Goal: Task Accomplishment & Management: Manage account settings

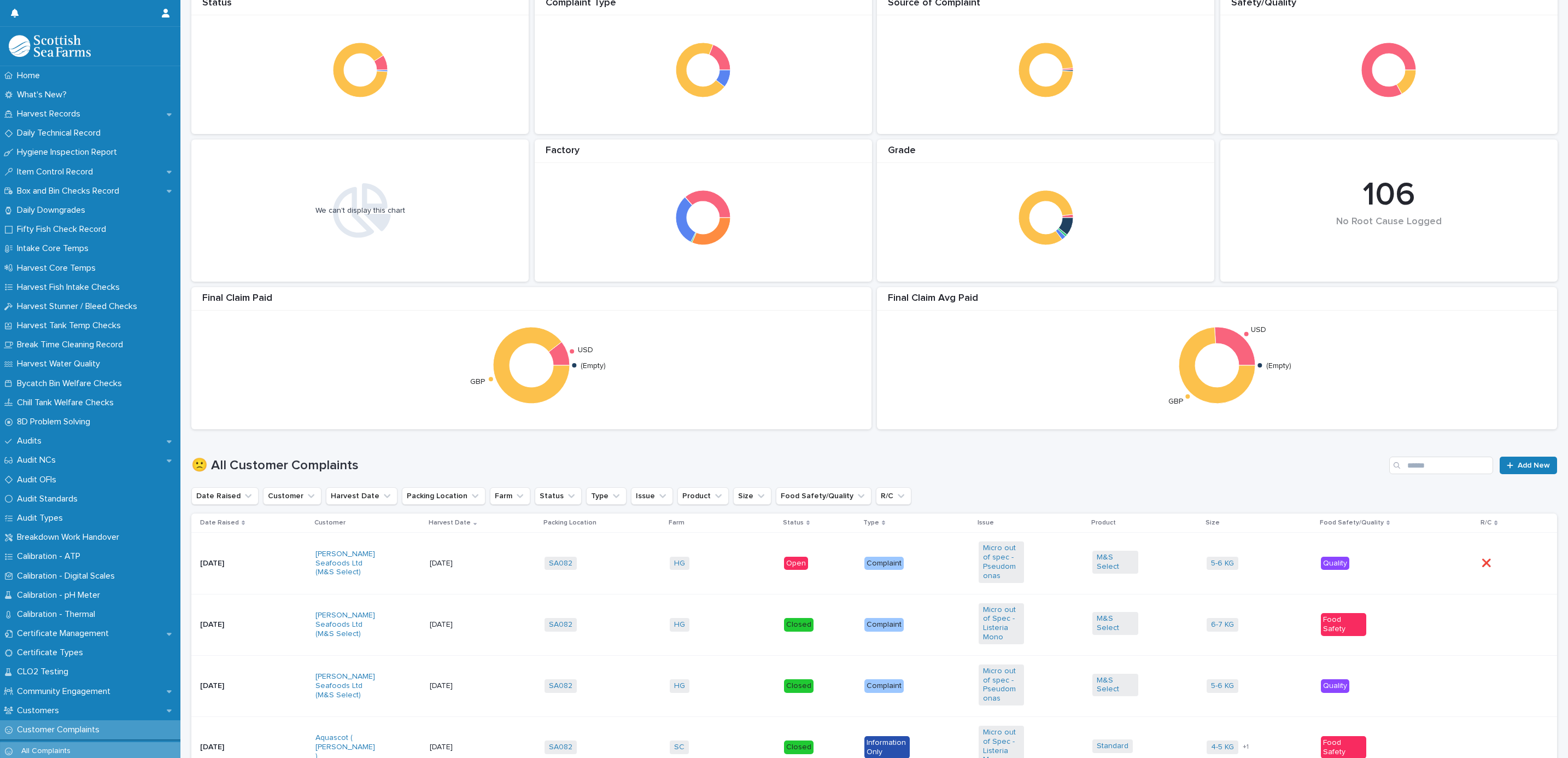
scroll to position [328, 0]
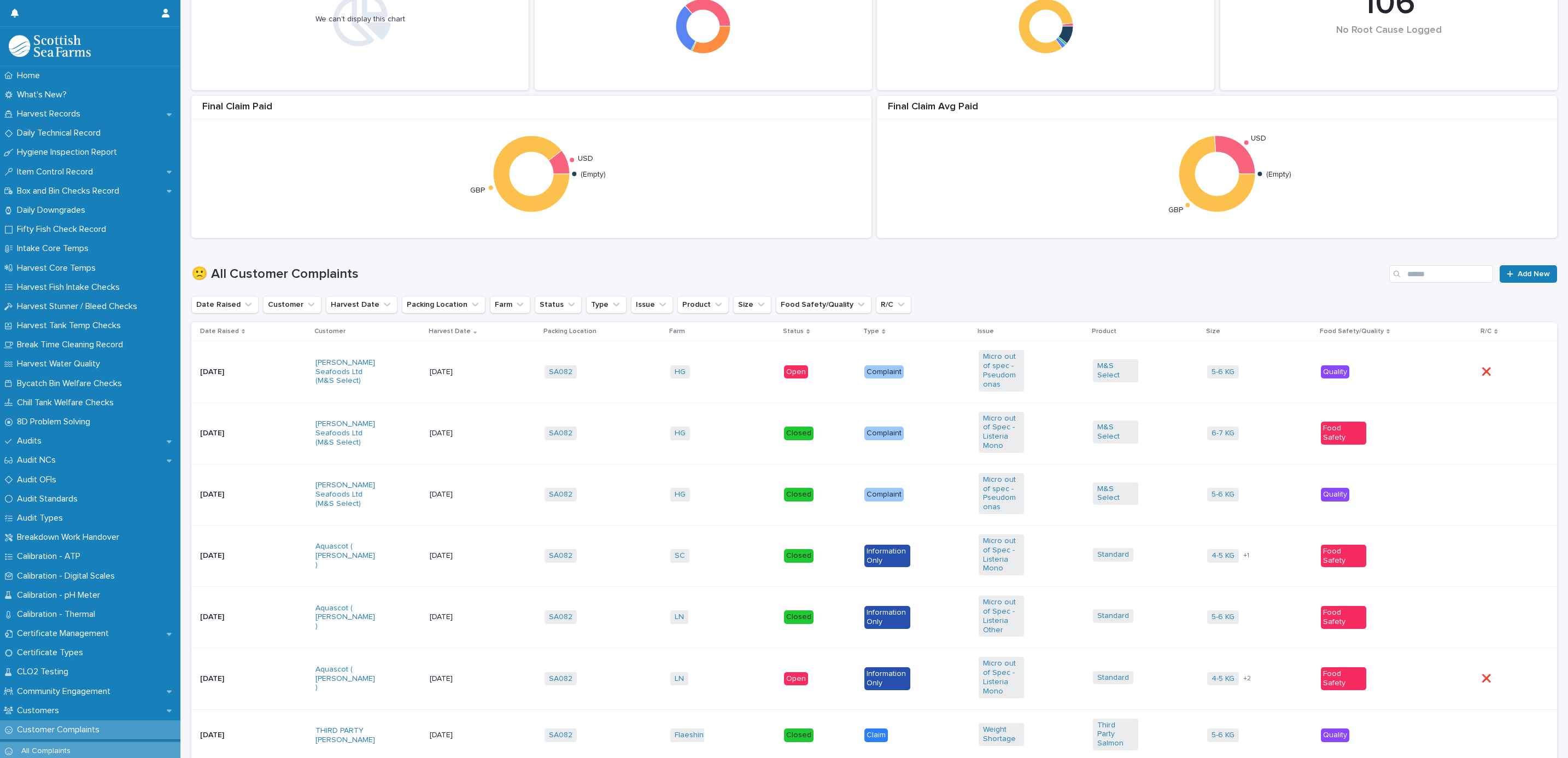
click at [617, 356] on td "SA082 + 0" at bounding box center [602, 372] width 125 height 61
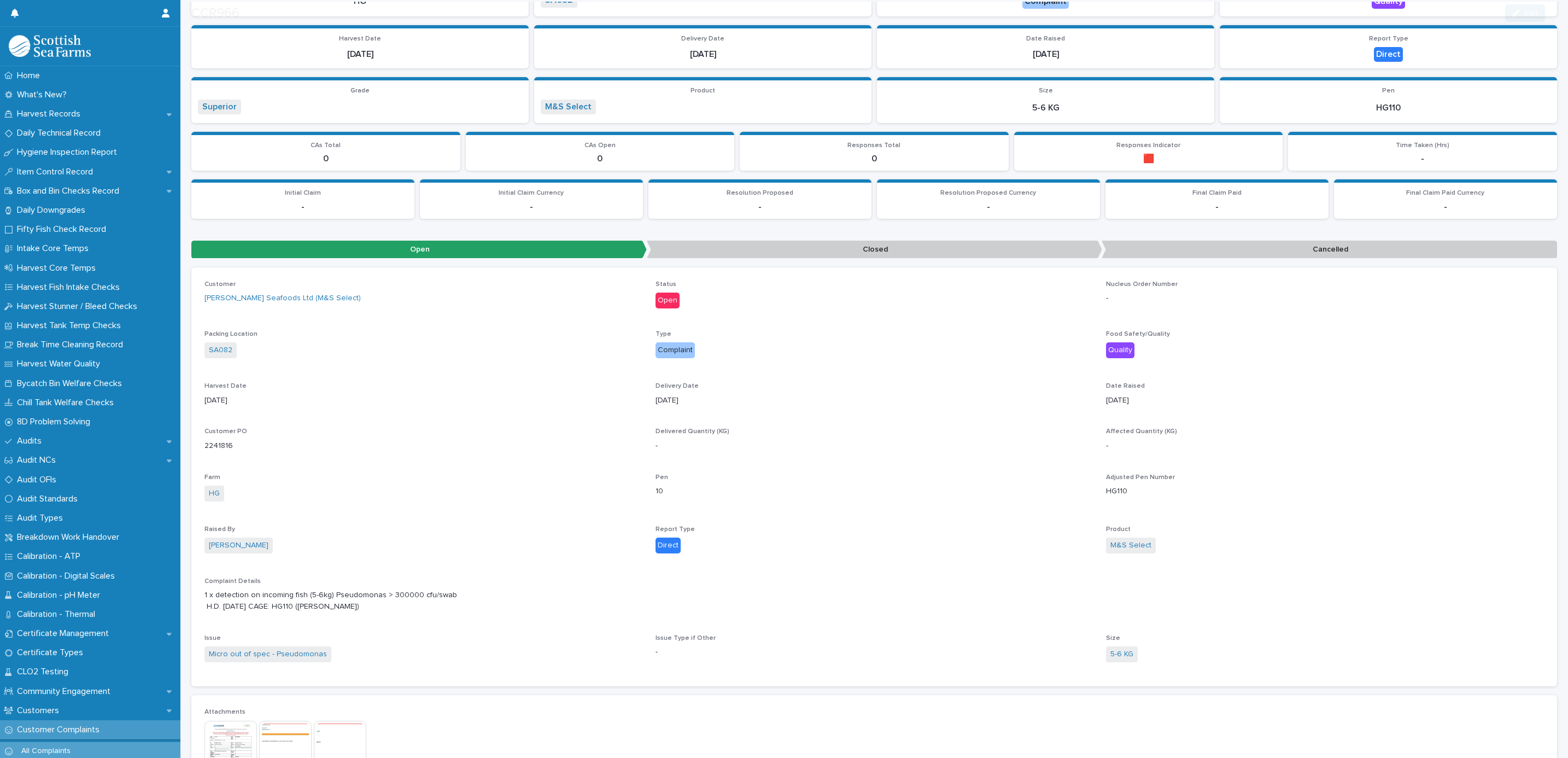
scroll to position [246, 0]
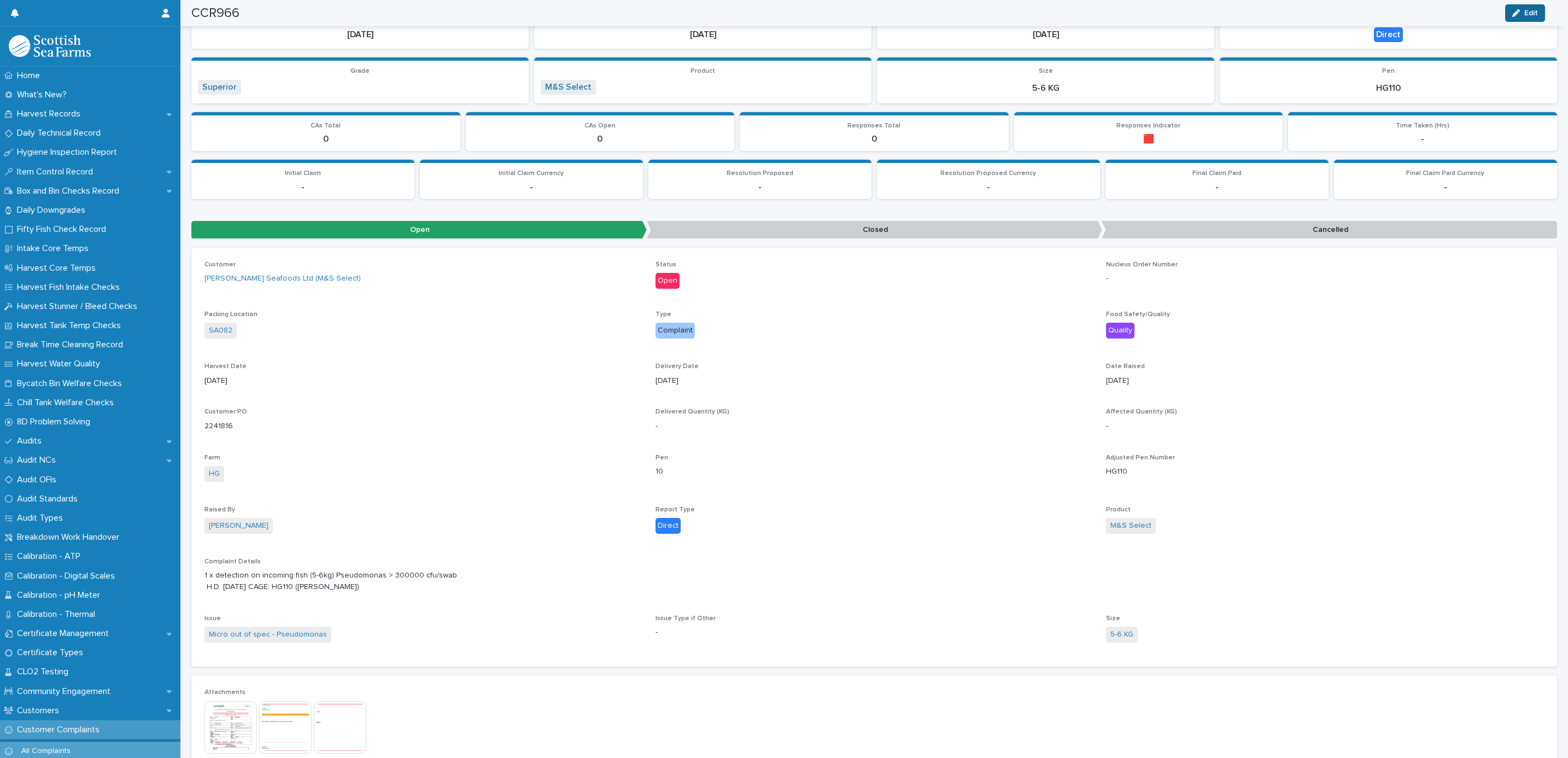
click at [1528, 15] on span "Edit" at bounding box center [1530, 13] width 14 height 8
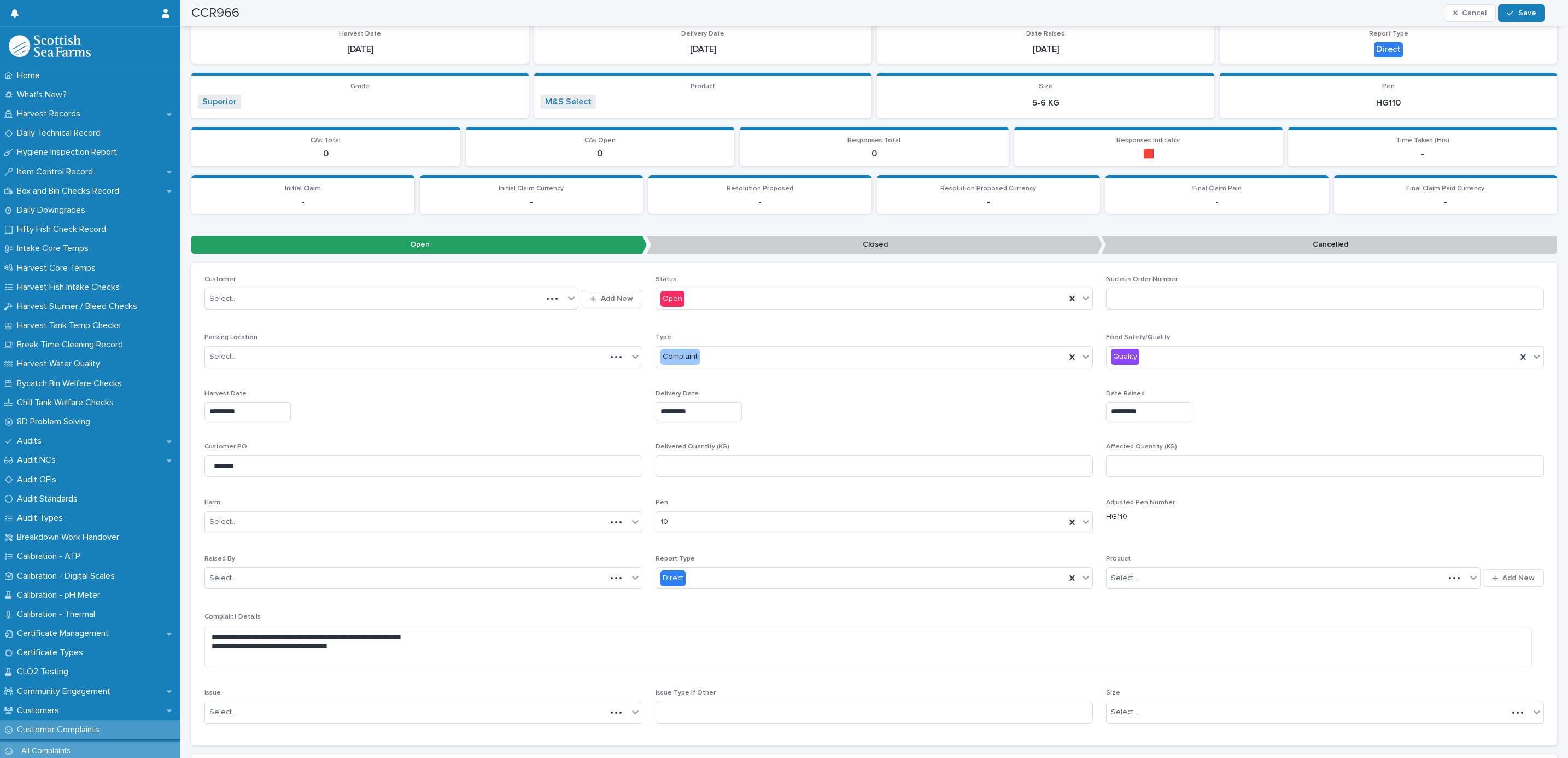
scroll to position [303, 0]
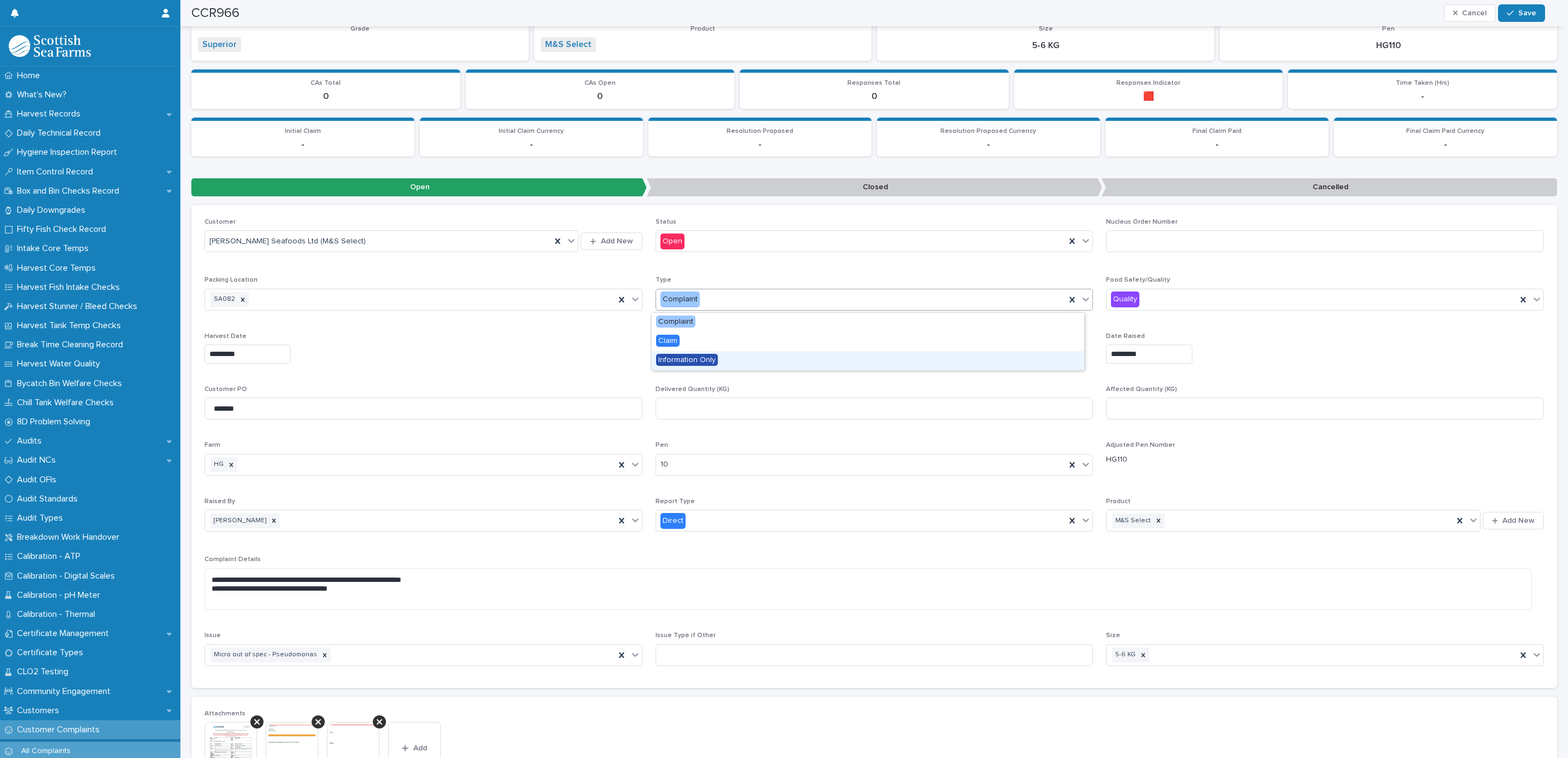
click at [712, 357] on span "Information Only" at bounding box center [687, 360] width 62 height 12
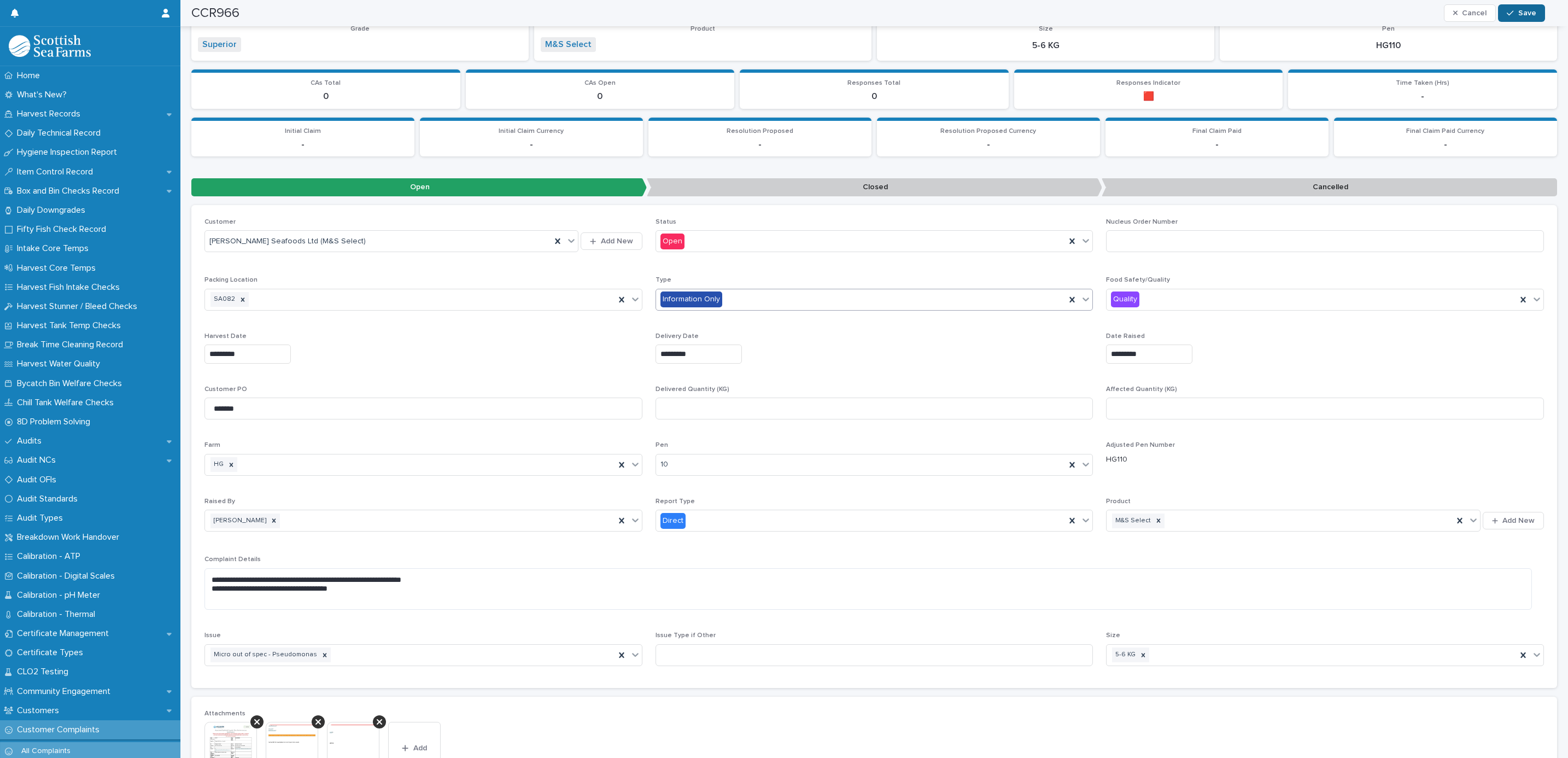
click at [1519, 10] on span "Save" at bounding box center [1527, 13] width 18 height 8
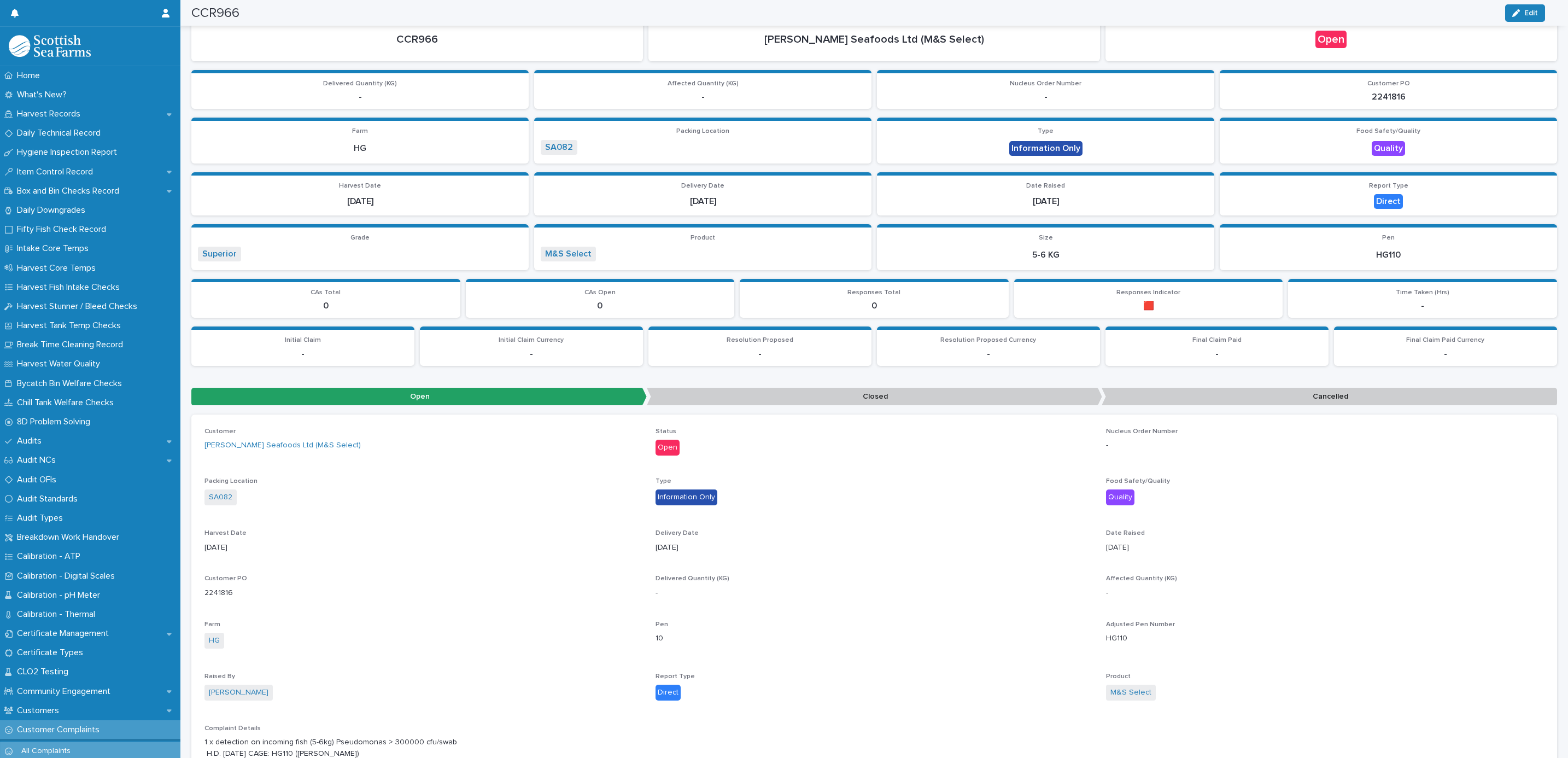
scroll to position [0, 0]
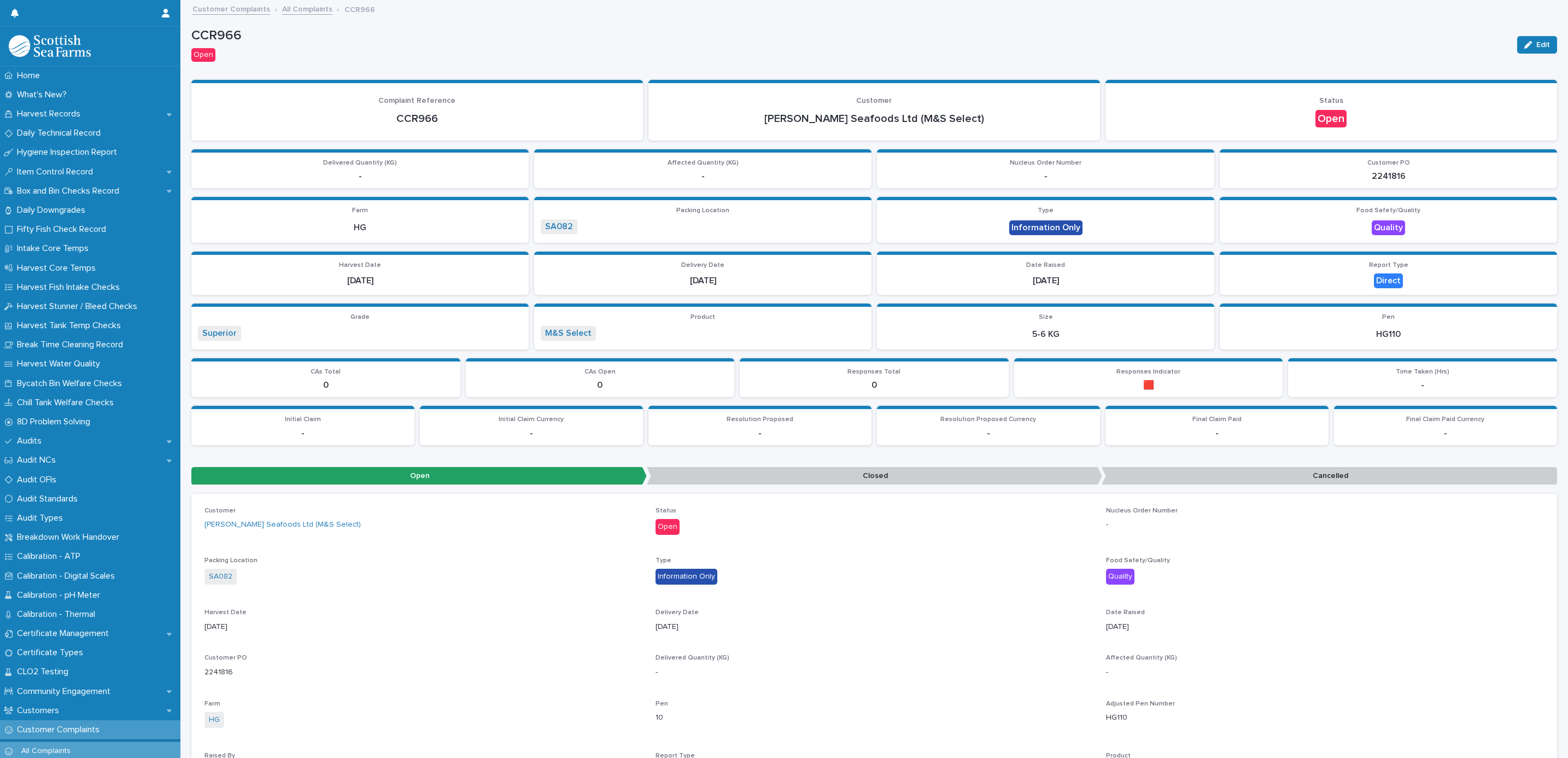
click at [315, 7] on link "All Complaints" at bounding box center [307, 8] width 50 height 12
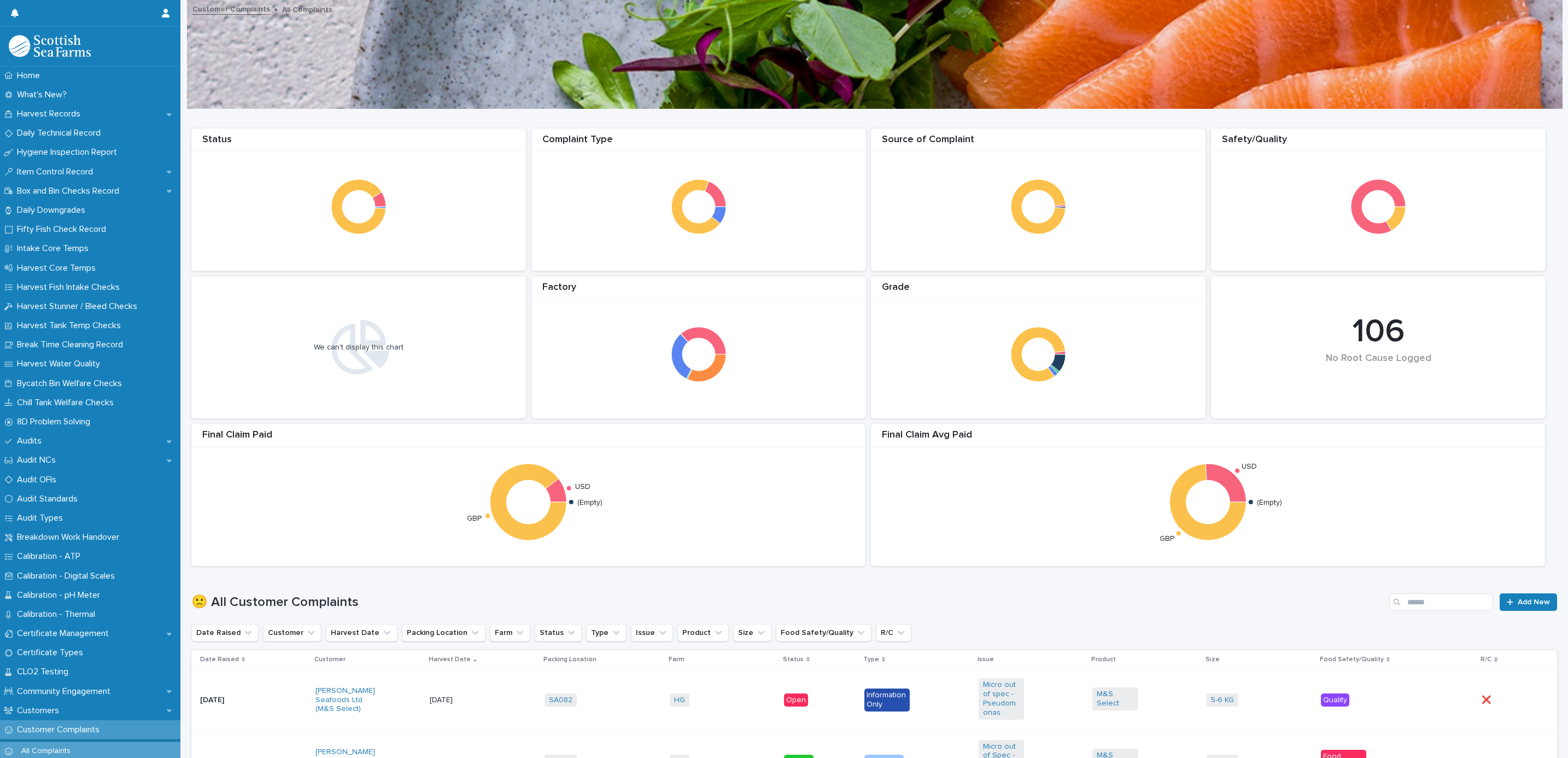
scroll to position [328, 0]
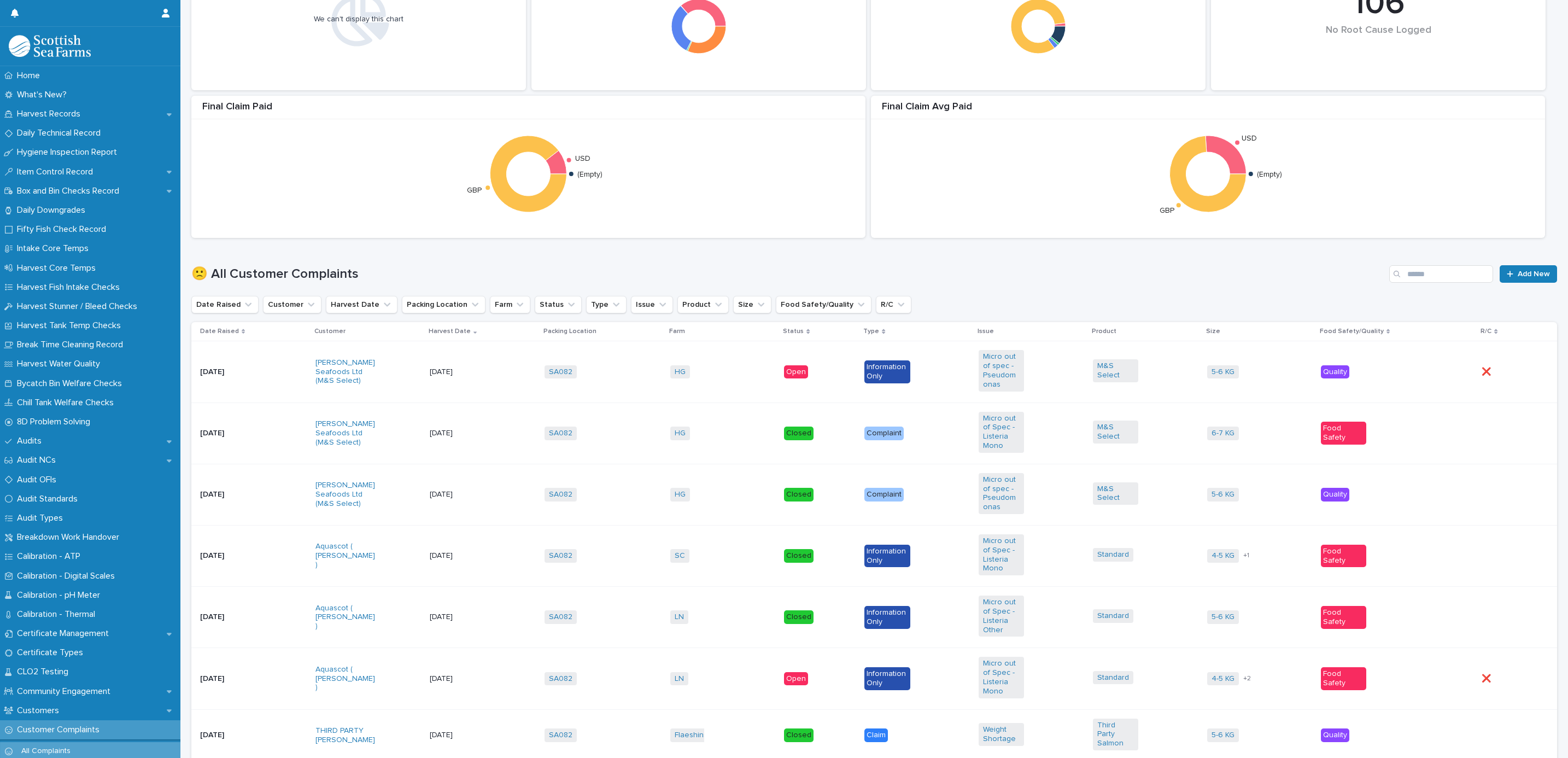
click at [721, 488] on div "HG + 0" at bounding box center [723, 494] width 105 height 22
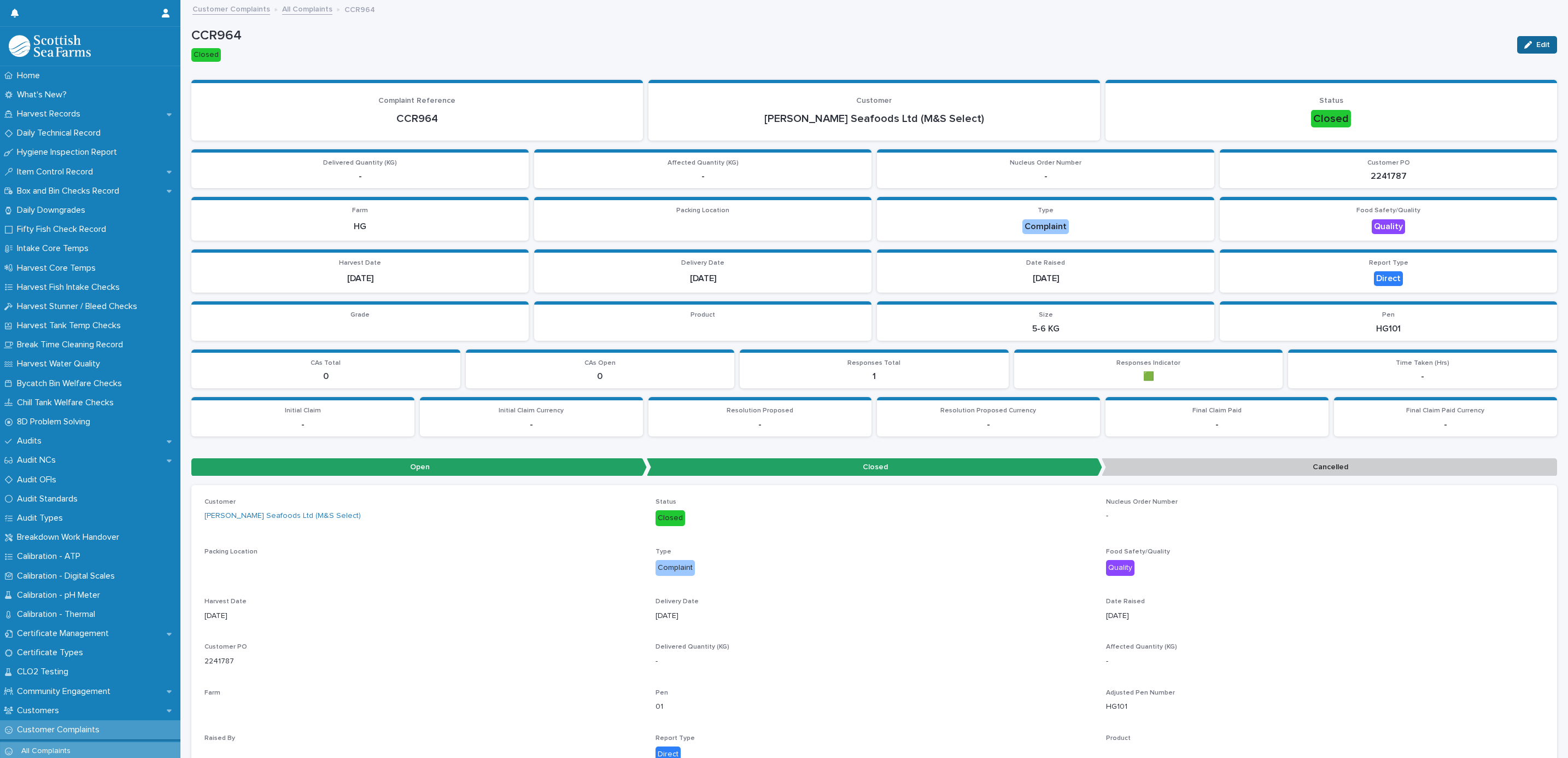
click at [1517, 44] on button "Edit" at bounding box center [1536, 44] width 40 height 18
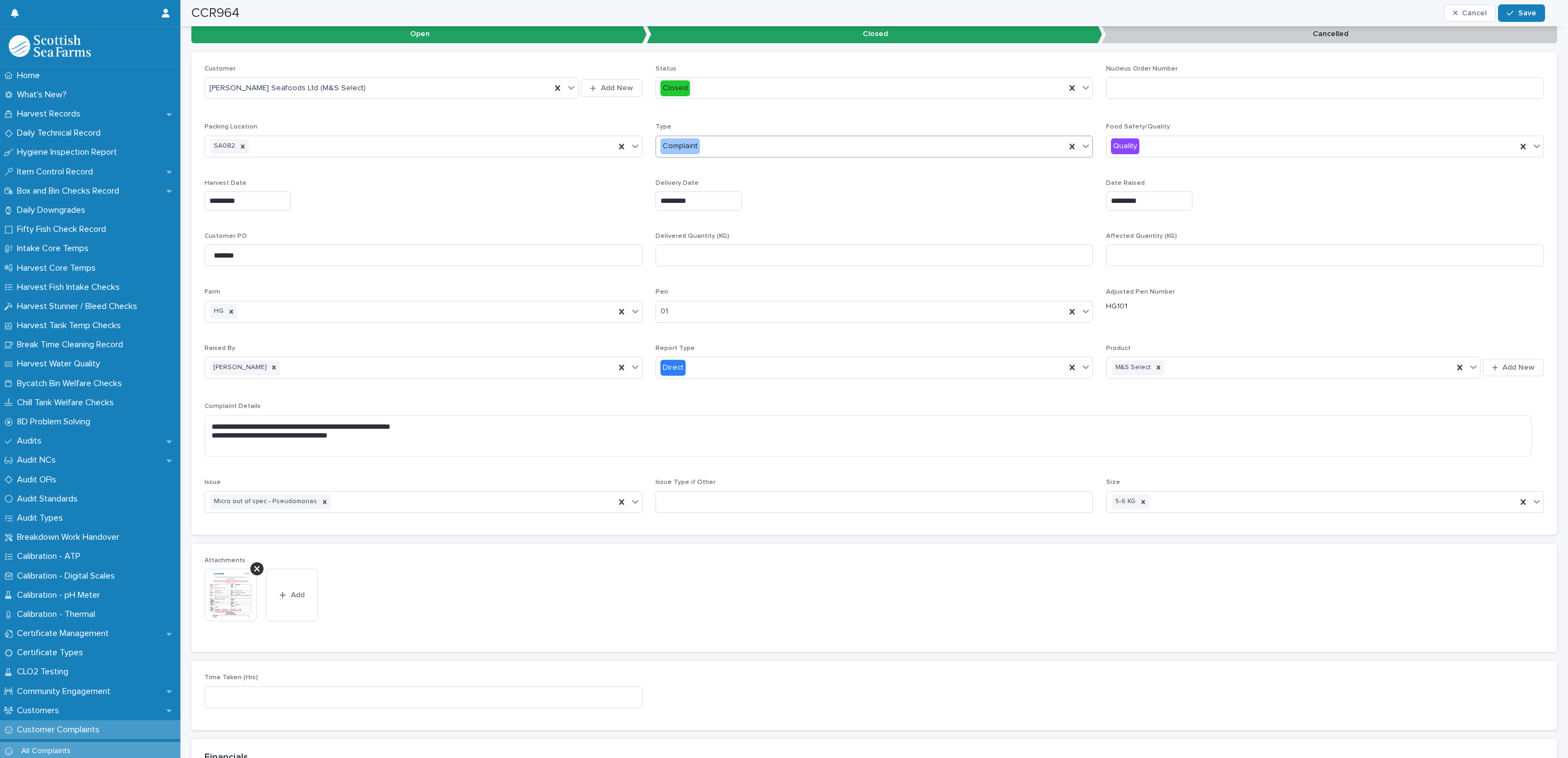
scroll to position [456, 0]
click at [687, 156] on div "Complaint" at bounding box center [861, 147] width 410 height 18
click at [701, 202] on span "Information Only" at bounding box center [687, 207] width 62 height 12
click at [1535, 13] on span "Save" at bounding box center [1527, 13] width 18 height 8
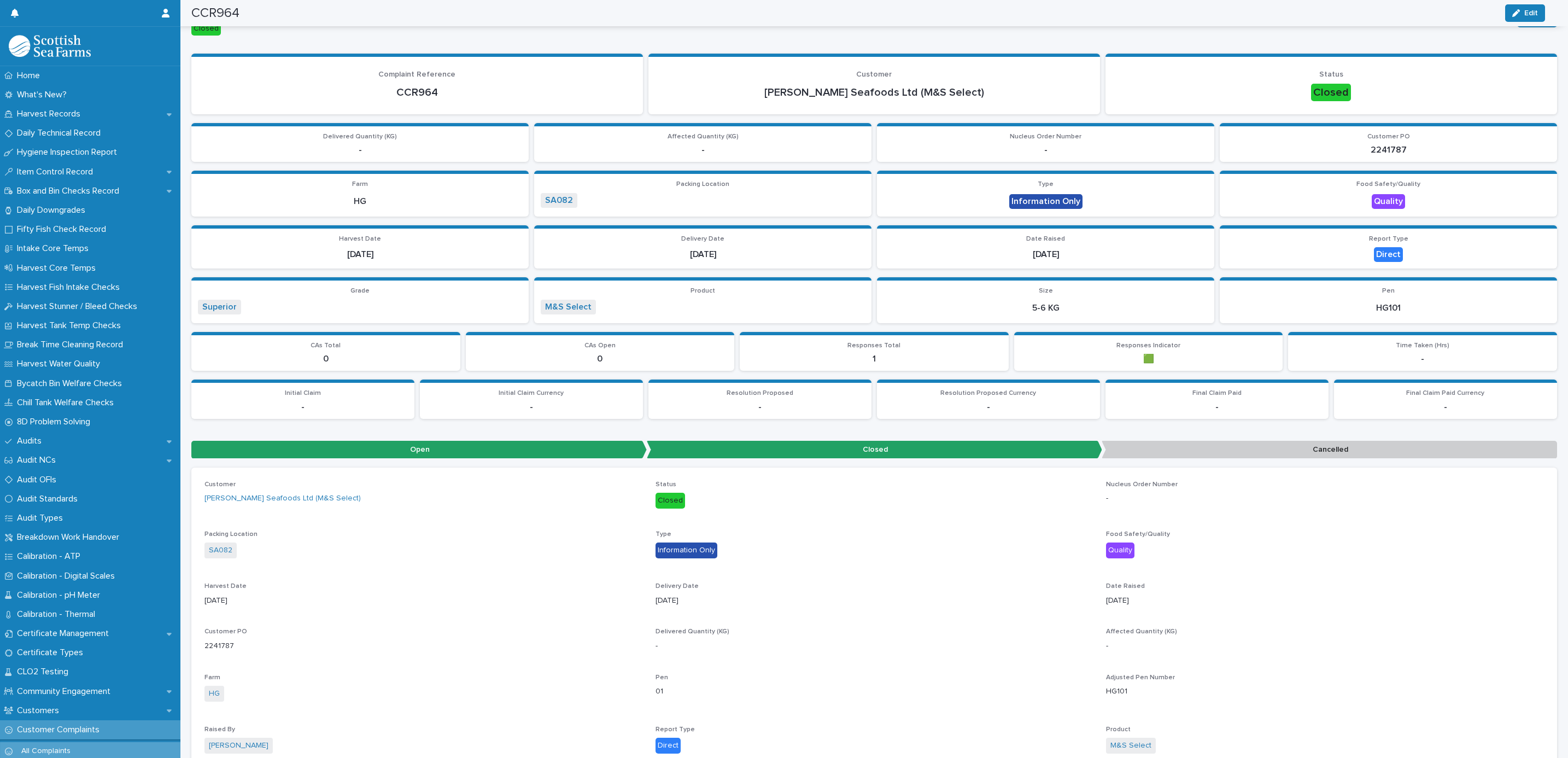
scroll to position [0, 0]
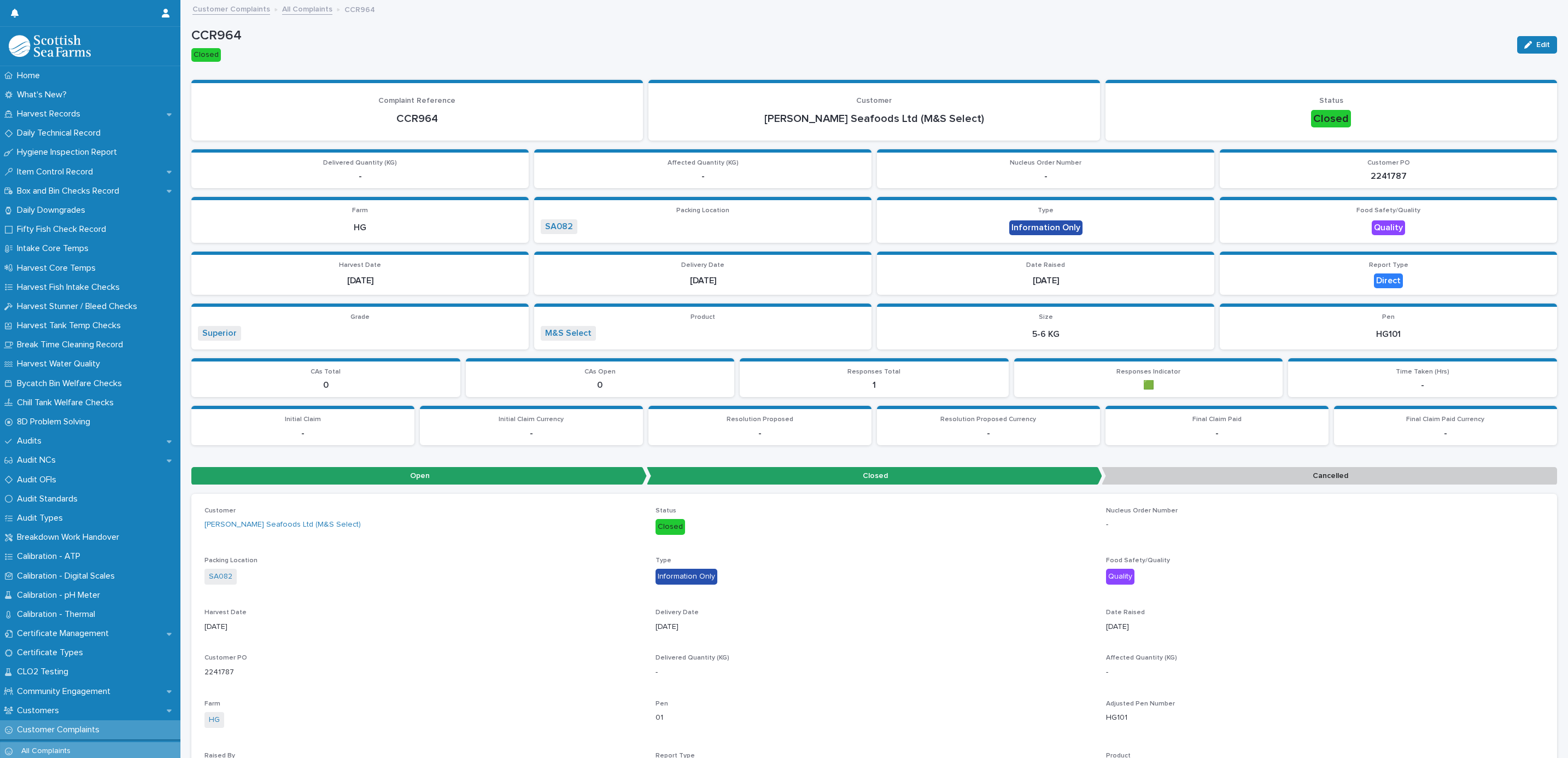
click at [310, 14] on link "All Complaints" at bounding box center [307, 8] width 50 height 12
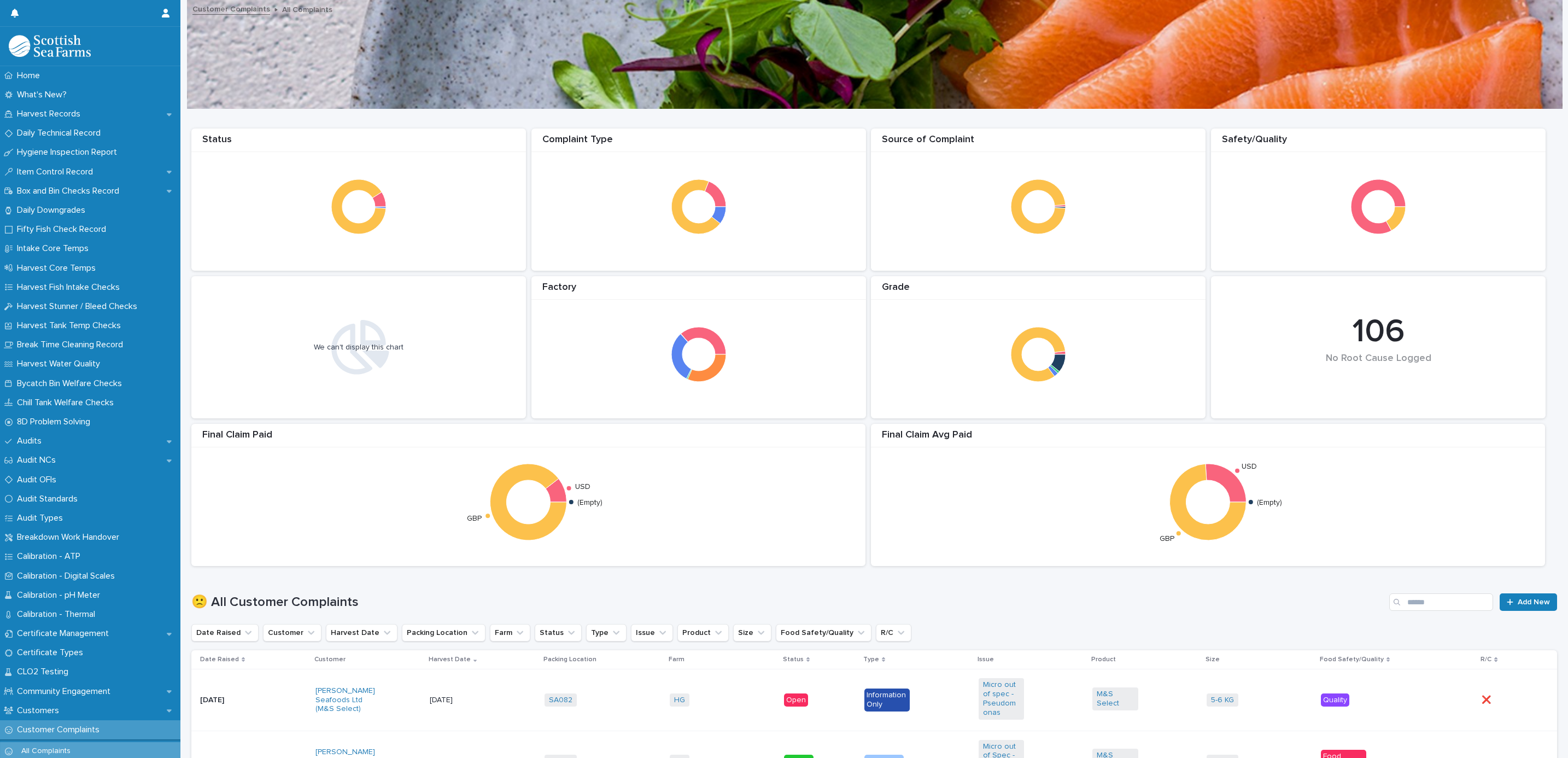
scroll to position [492, 0]
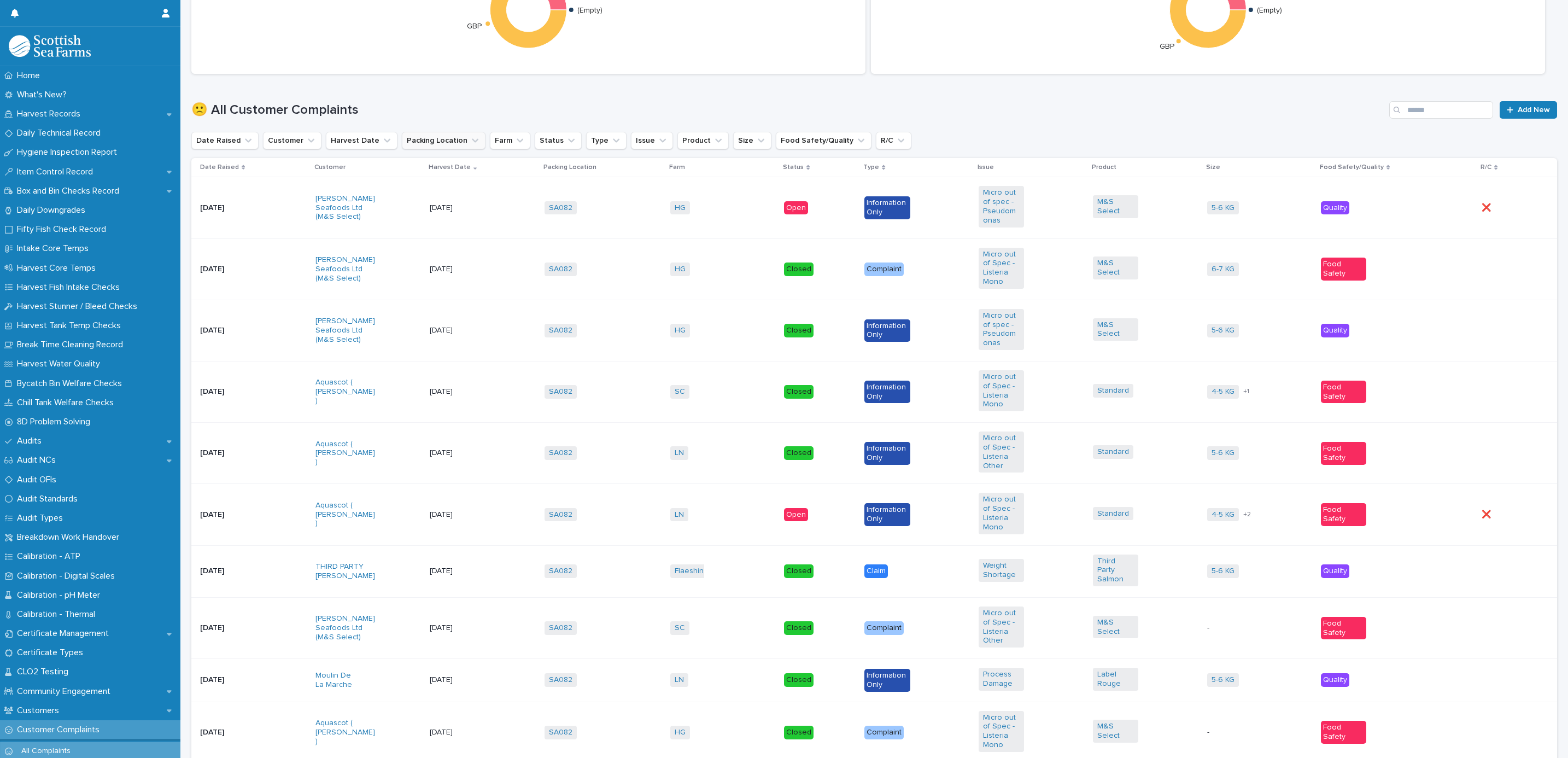
click at [430, 142] on button "Packing Location" at bounding box center [444, 141] width 84 height 18
click at [420, 269] on p "SA082" at bounding box center [463, 271] width 116 height 8
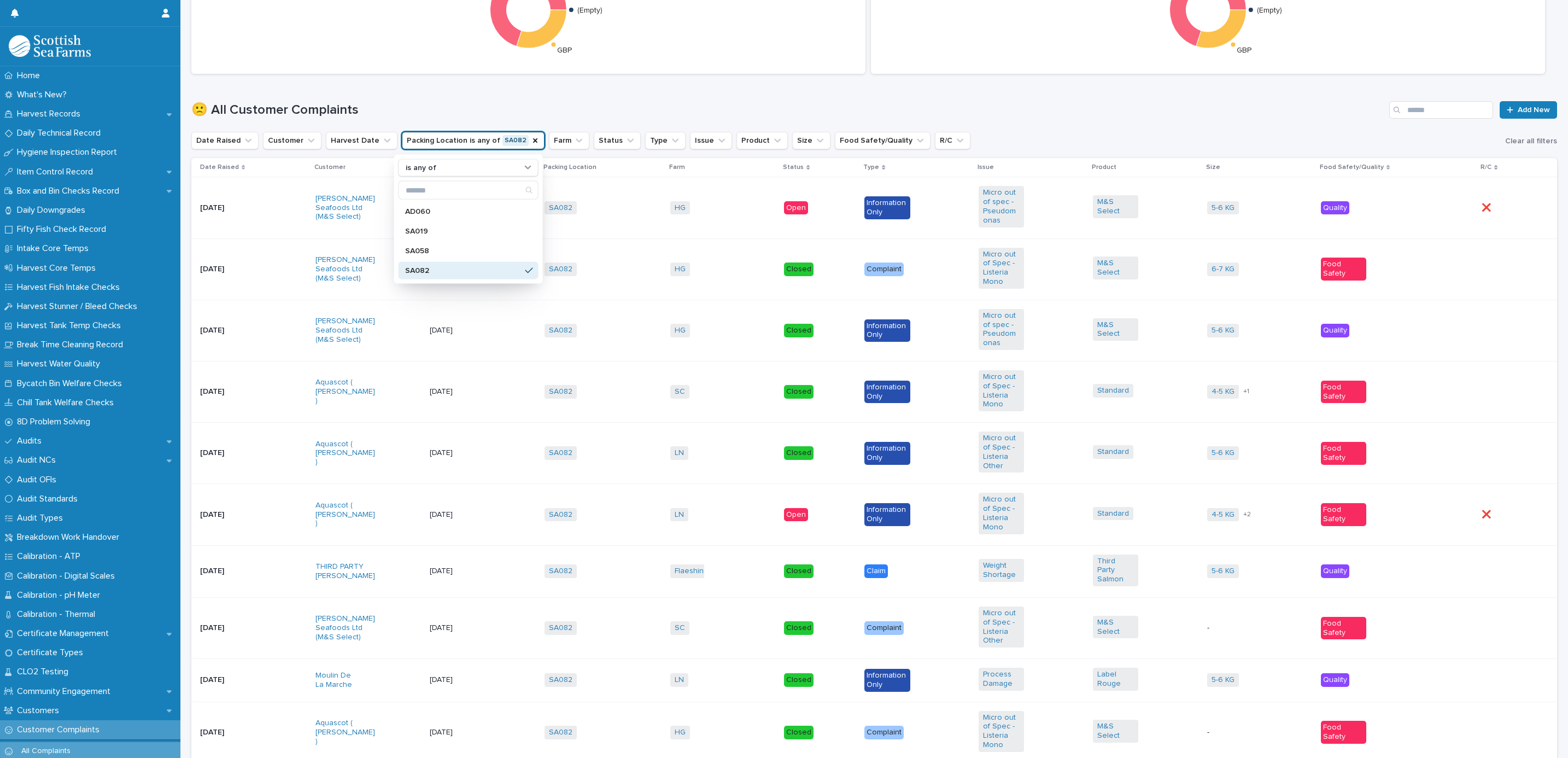
click at [607, 100] on div "🙁 All Customer Complaints Add New" at bounding box center [874, 105] width 1366 height 53
click at [595, 140] on button "Status" at bounding box center [617, 141] width 47 height 18
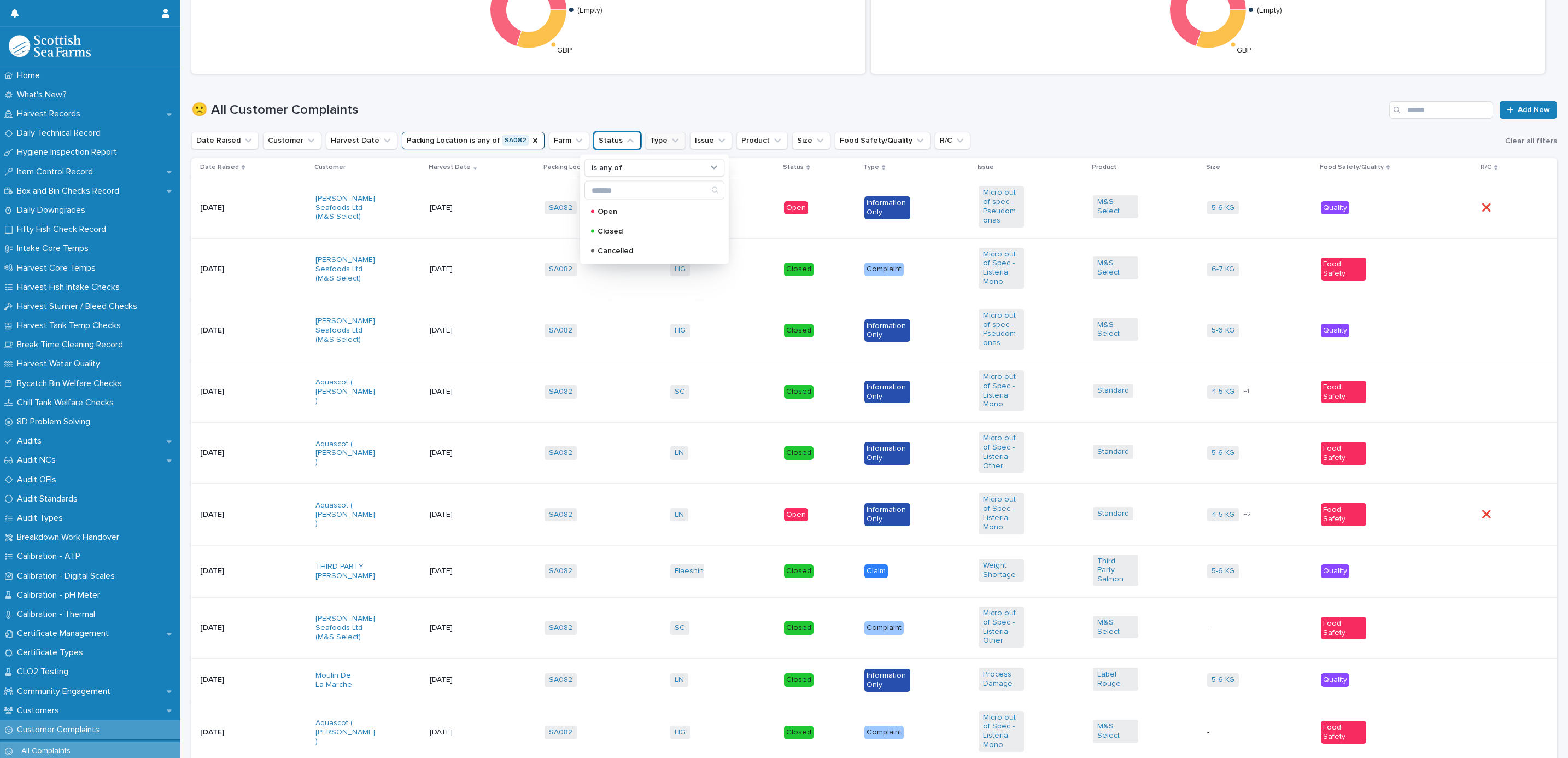
click at [653, 145] on button "Type" at bounding box center [665, 141] width 40 height 18
click at [671, 215] on p "Complaint" at bounding box center [701, 211] width 109 height 8
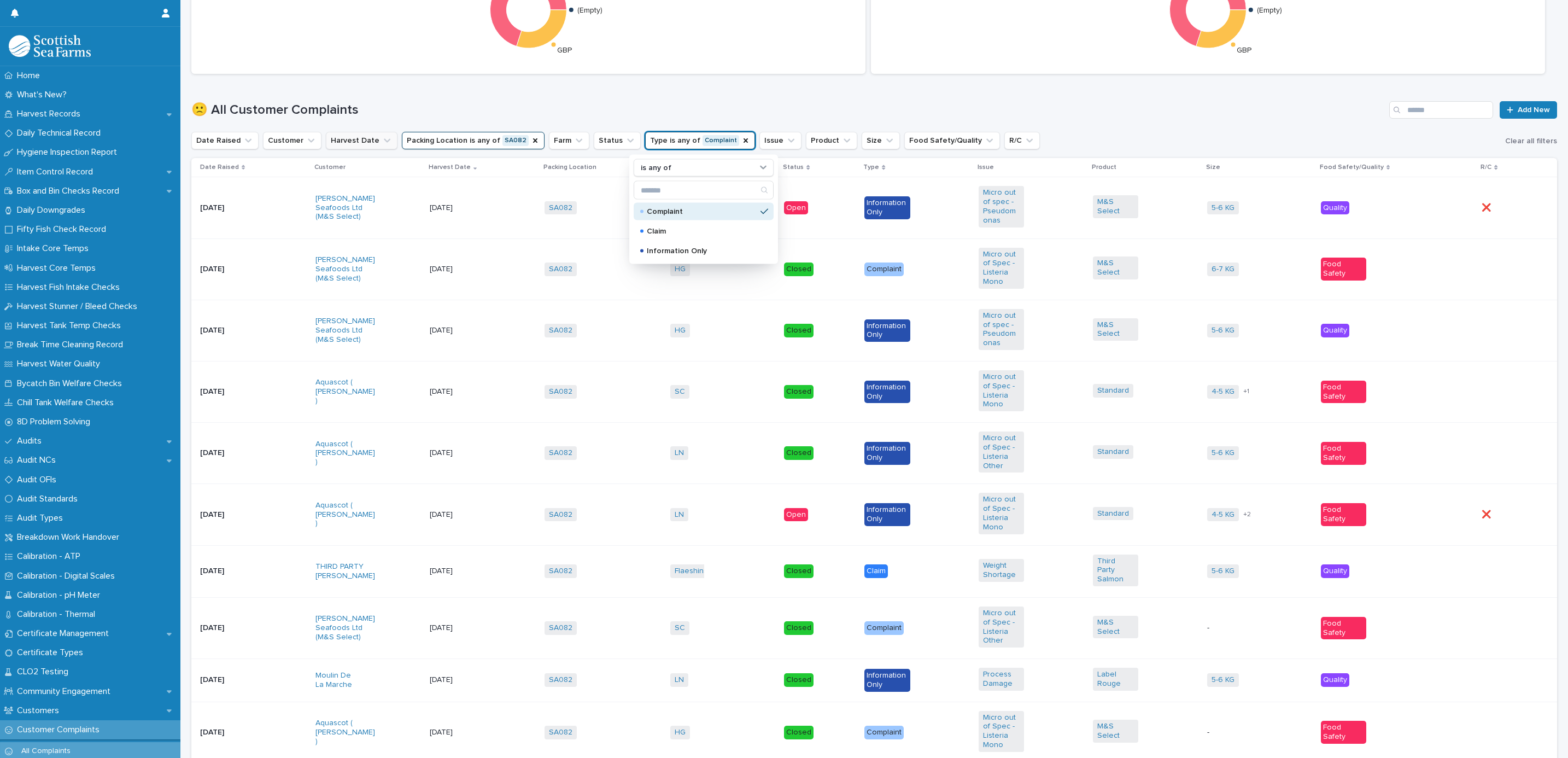
click at [358, 140] on button "Harvest Date" at bounding box center [362, 141] width 72 height 18
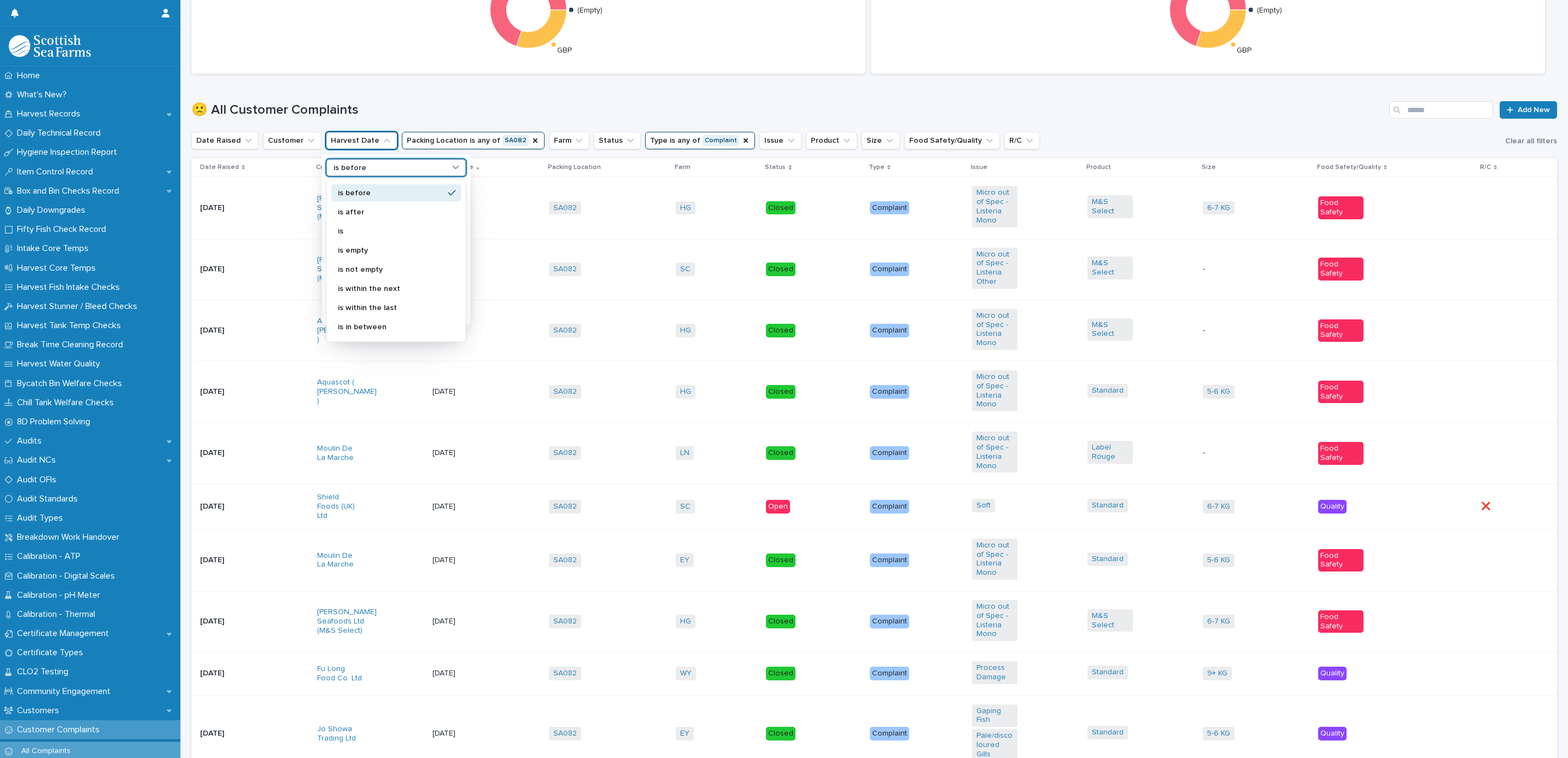
click at [375, 169] on div "is before" at bounding box center [390, 168] width 121 height 12
click at [386, 320] on div "is in between" at bounding box center [396, 326] width 130 height 18
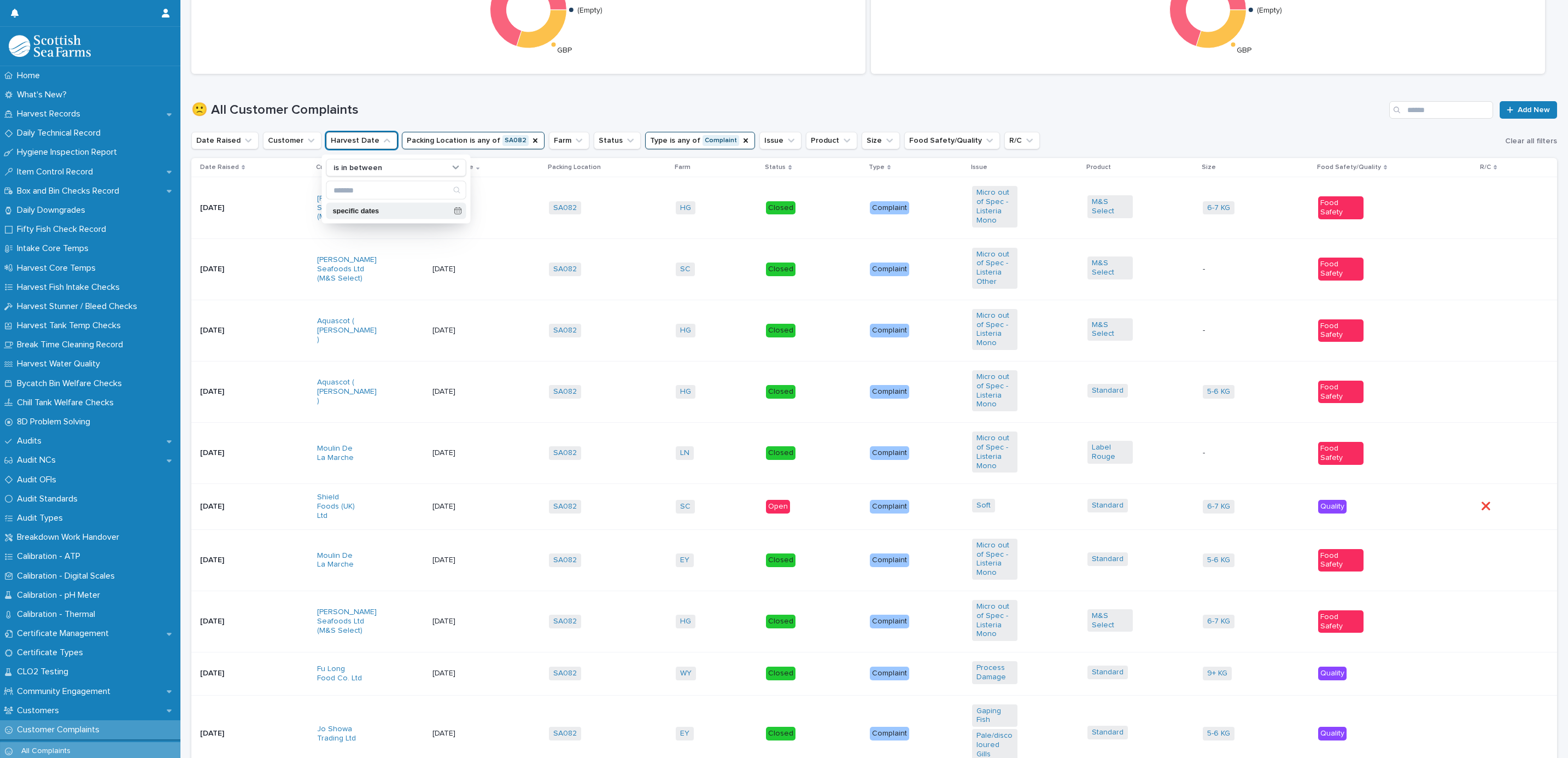
click at [365, 217] on div "specific dates" at bounding box center [396, 211] width 140 height 16
click at [348, 44] on button "Previous Month" at bounding box center [343, 44] width 18 height 18
click at [349, 84] on div "1" at bounding box center [346, 88] width 15 height 15
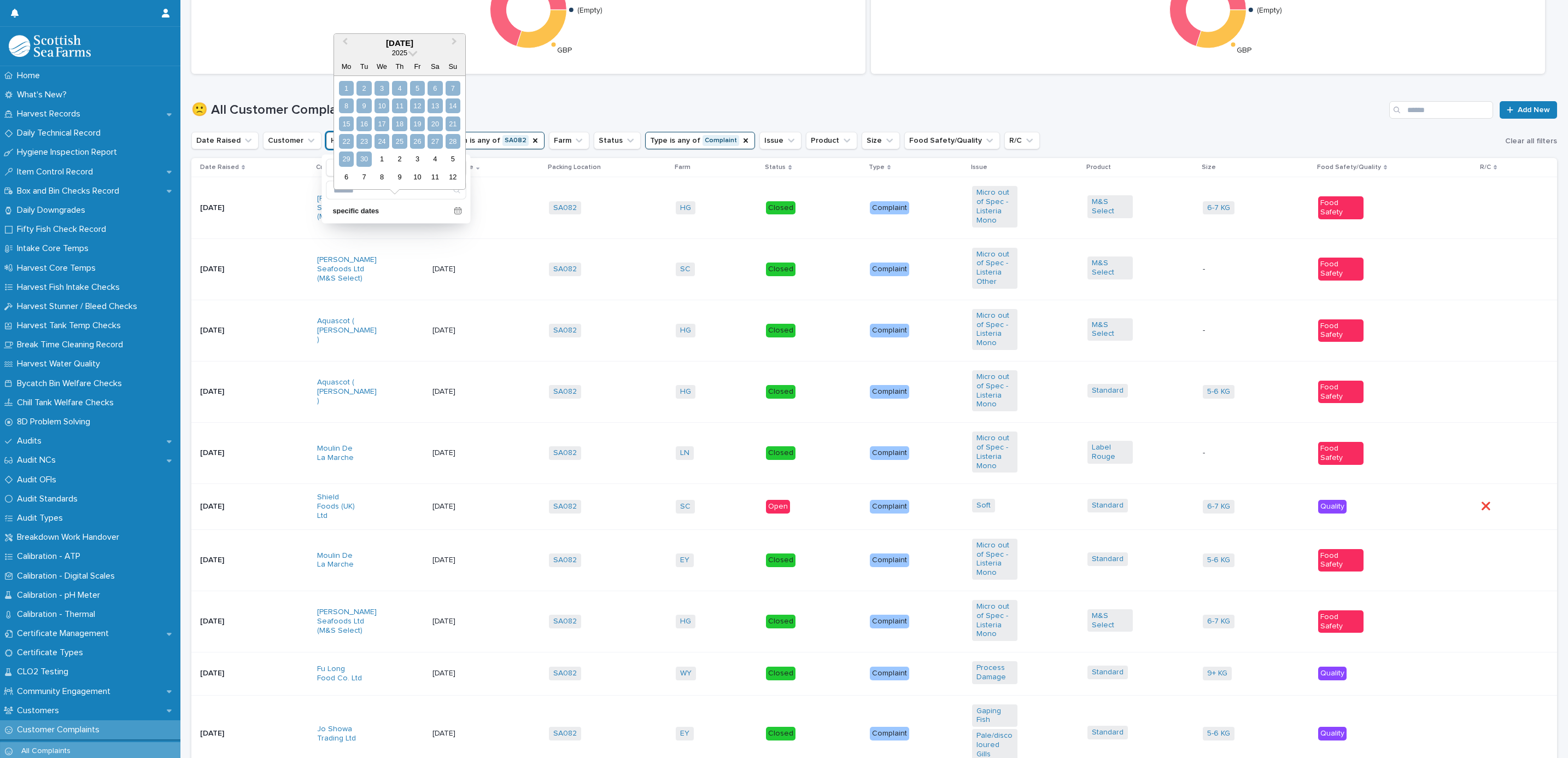
click at [366, 152] on div "30" at bounding box center [364, 159] width 15 height 15
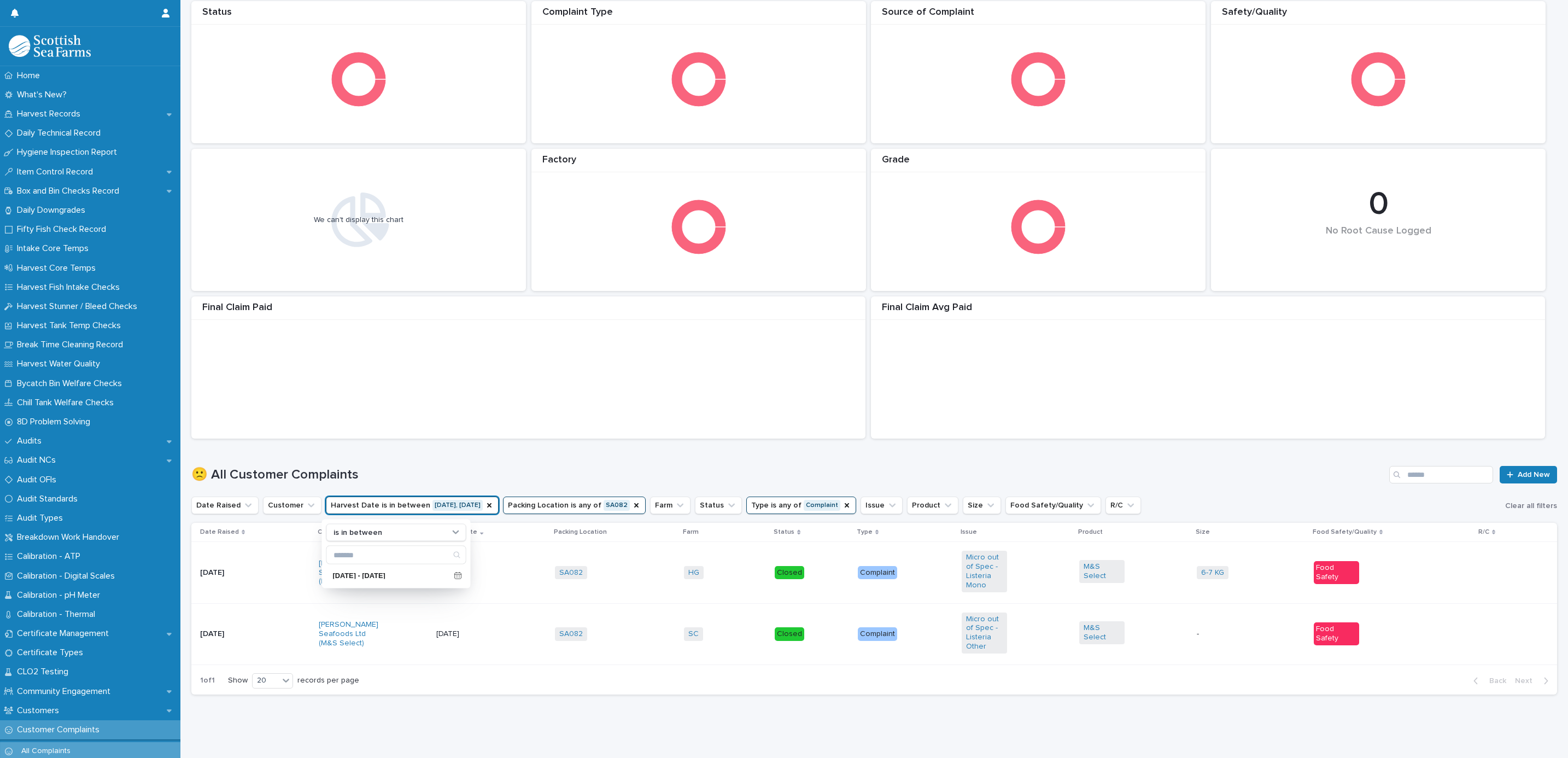
scroll to position [140, 0]
click at [615, 444] on div "🙁 All Customer Complaints Add New" at bounding box center [874, 470] width 1366 height 53
click at [680, 605] on td "SC + 0" at bounding box center [725, 634] width 91 height 61
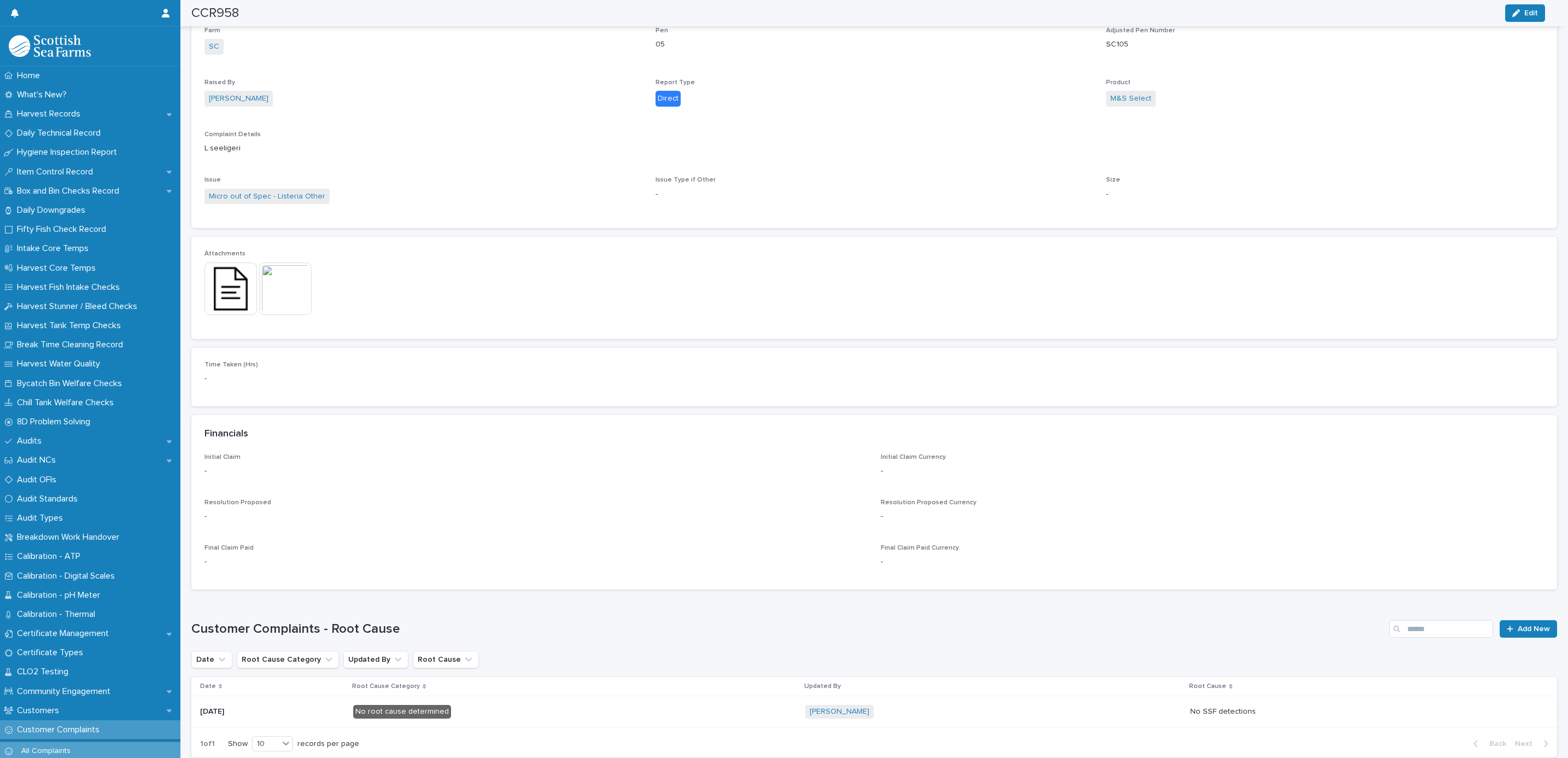
scroll to position [820, 0]
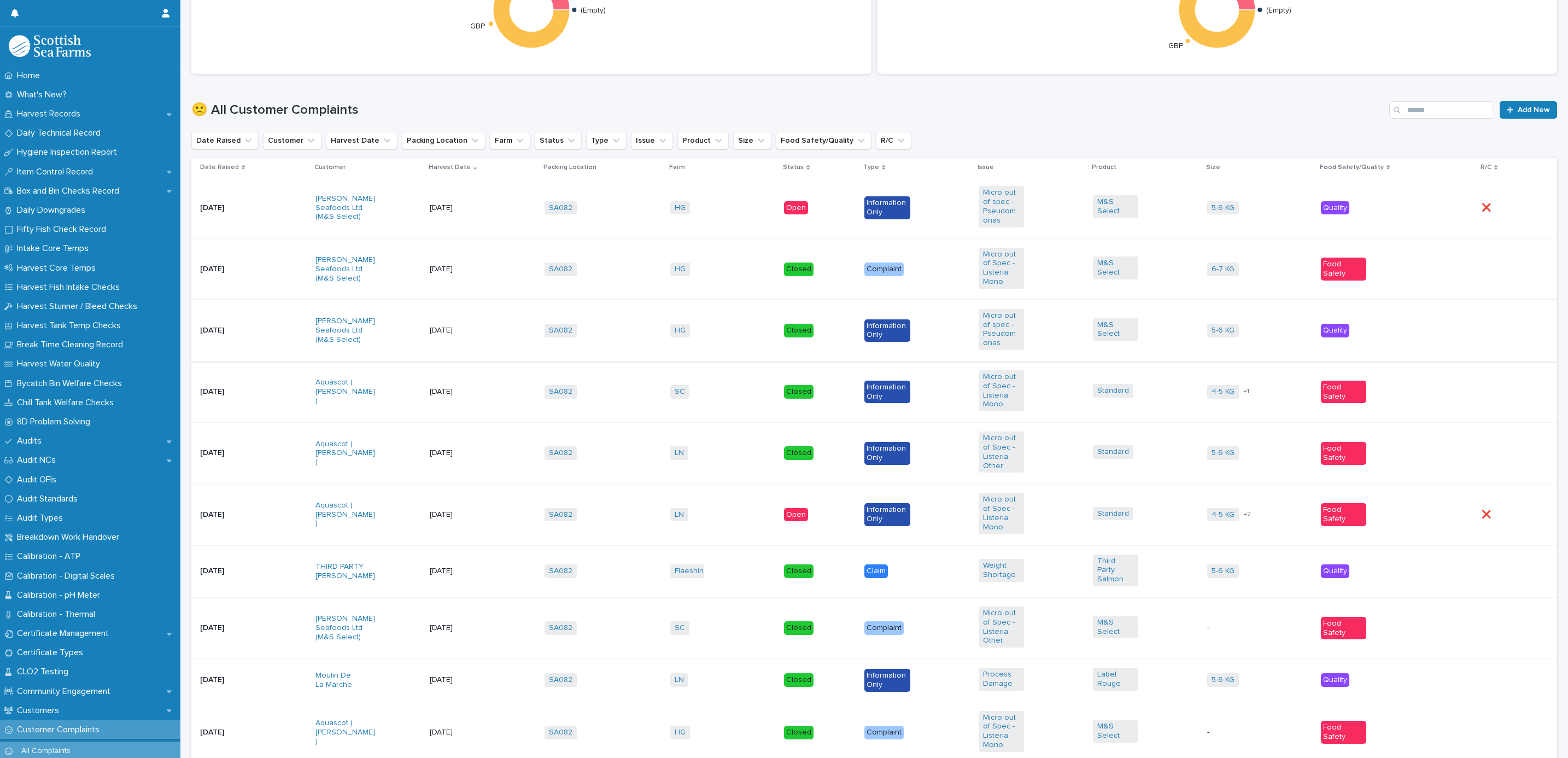
scroll to position [410, 0]
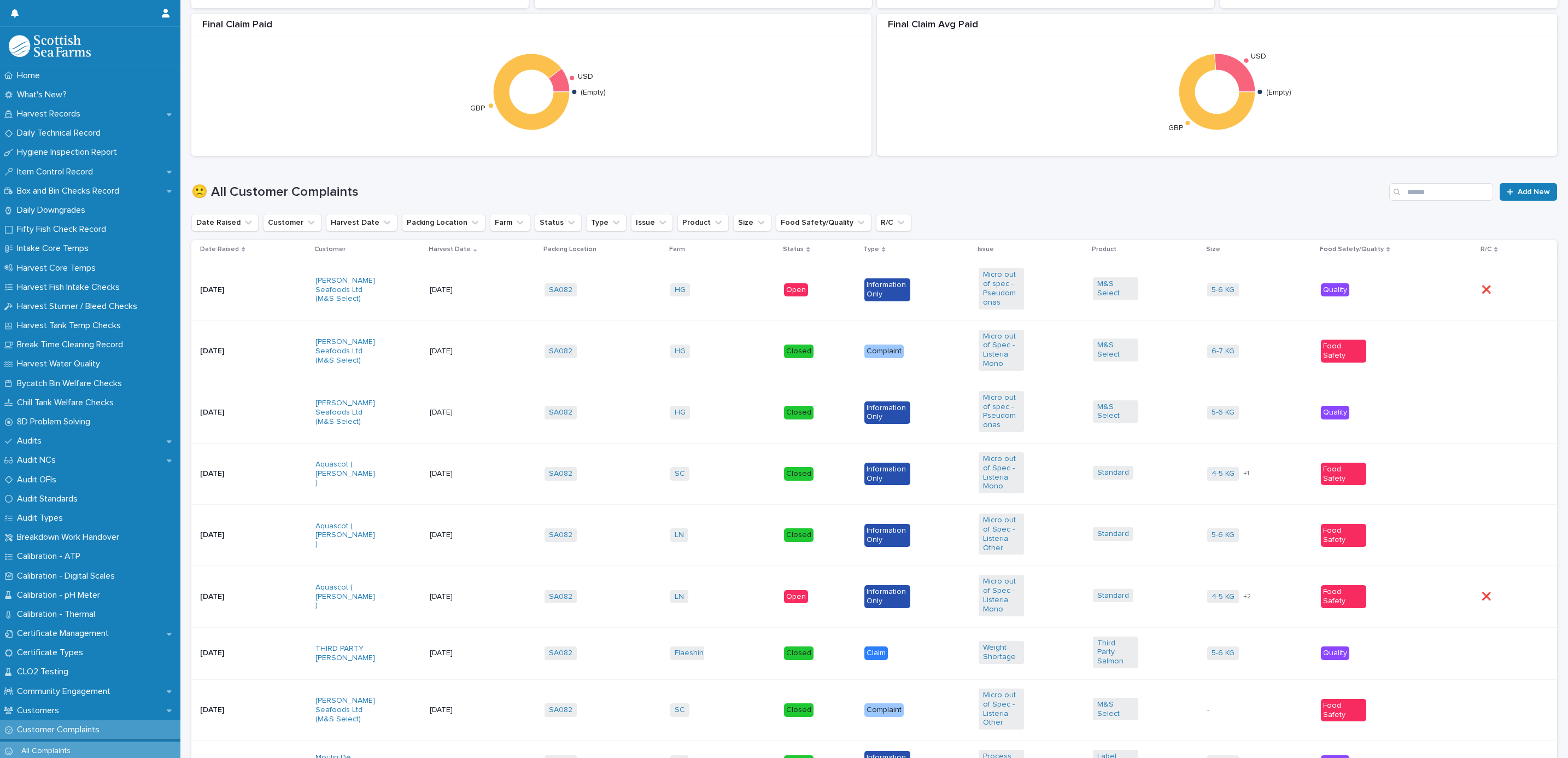
click at [499, 576] on td "[DATE]" at bounding box center [483, 597] width 115 height 61
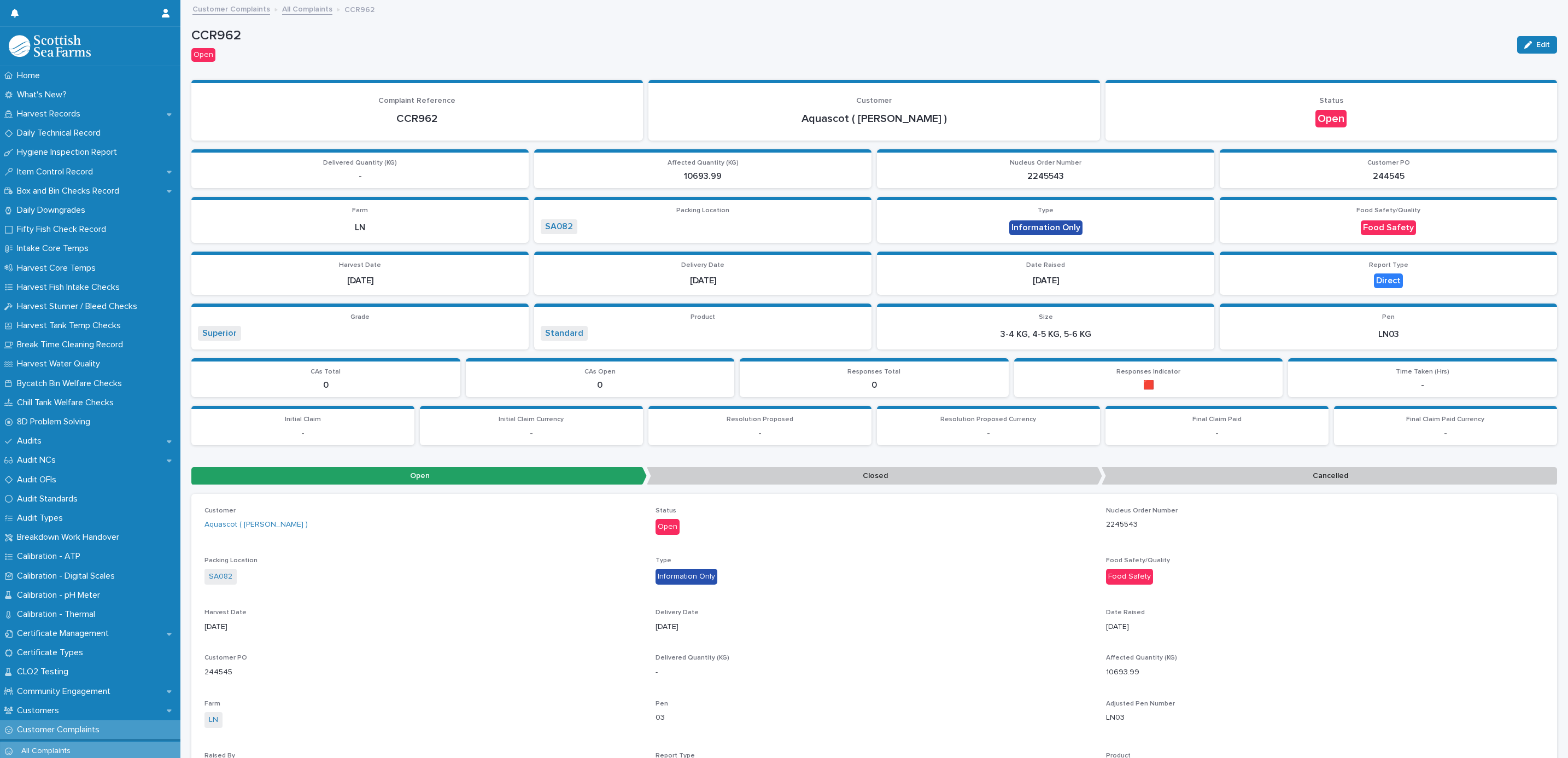
click at [253, 8] on link "Customer Complaints" at bounding box center [231, 8] width 77 height 12
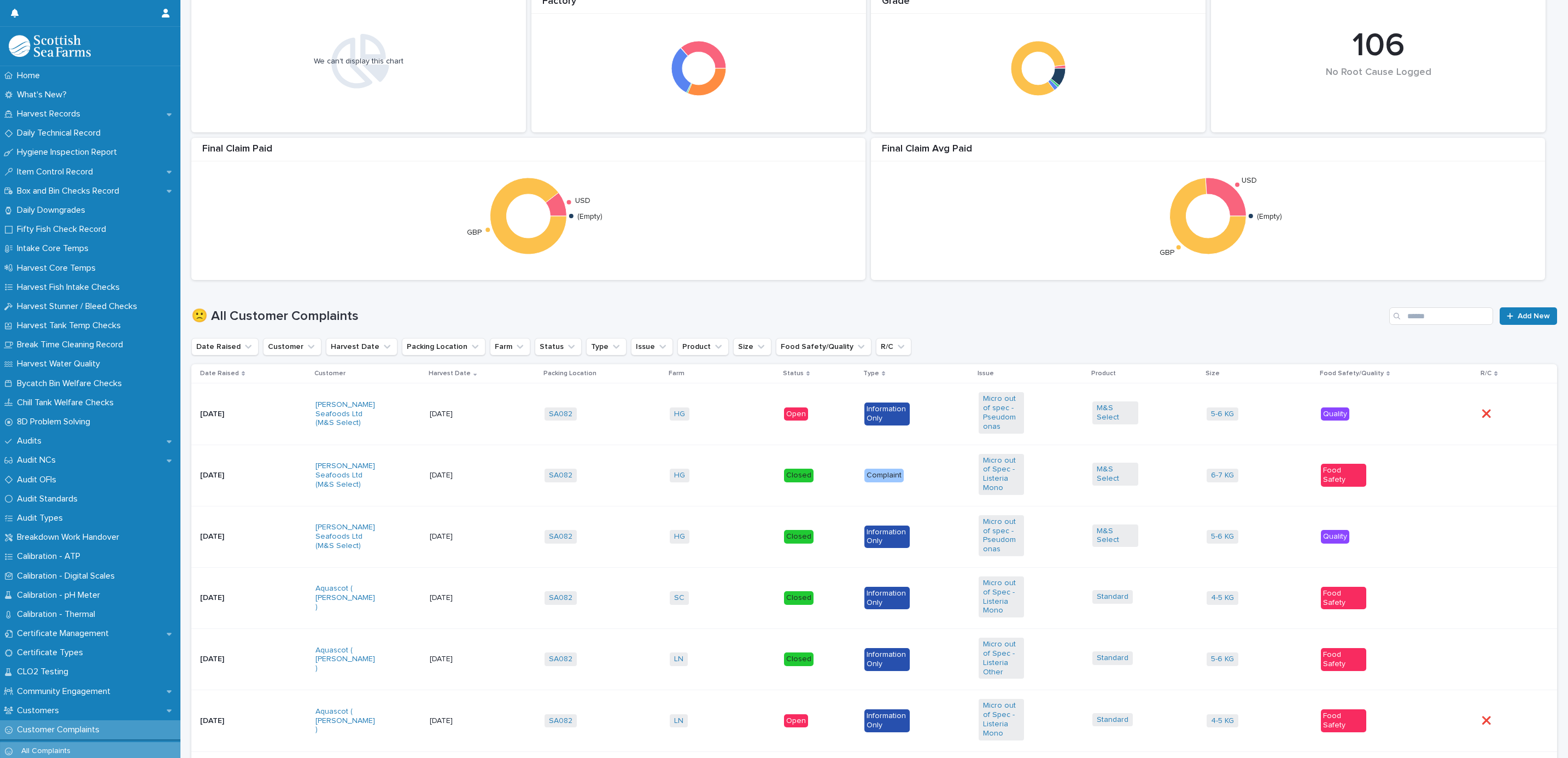
scroll to position [328, 0]
